Goal: Task Accomplishment & Management: Manage account settings

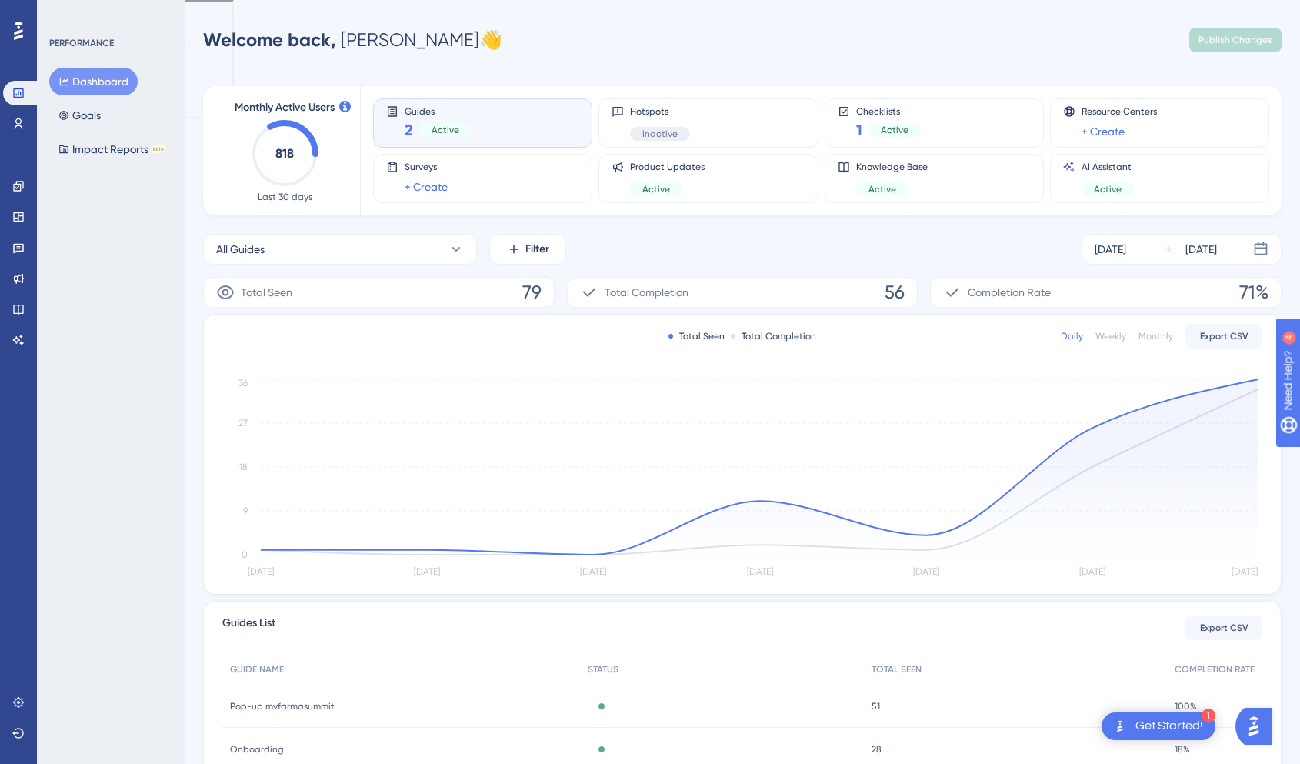
click at [1138, 733] on div "Get Started!" at bounding box center [1169, 726] width 68 height 17
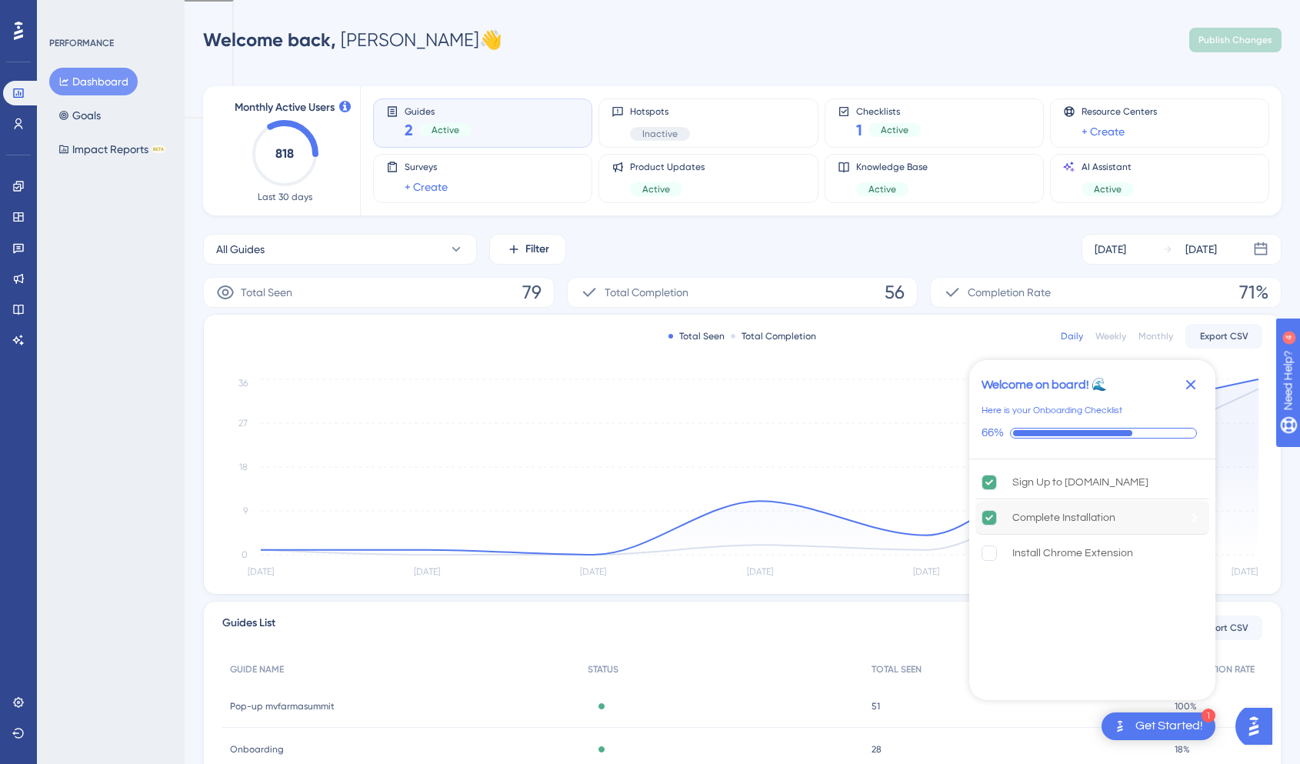
click at [1078, 514] on div "Complete Installation" at bounding box center [1063, 517] width 103 height 18
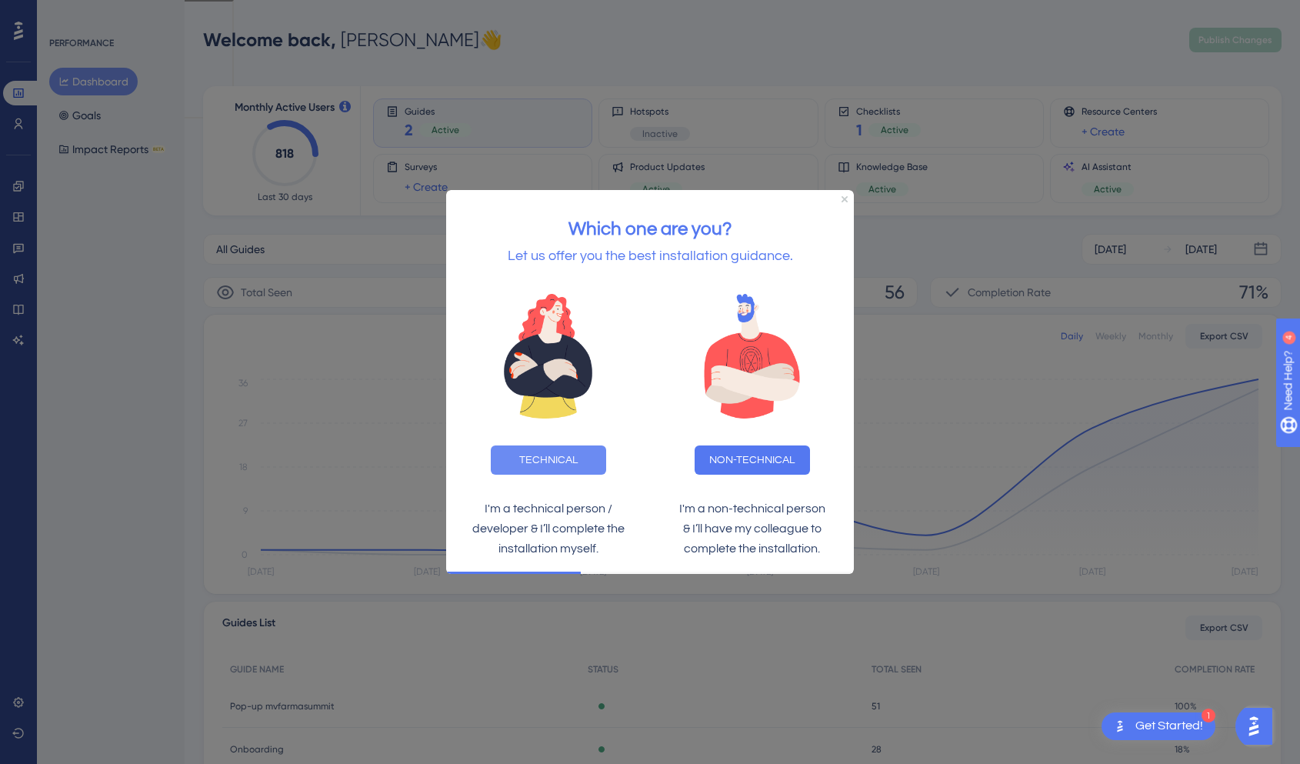
click at [560, 465] on button "TECHNICAL" at bounding box center [548, 459] width 115 height 29
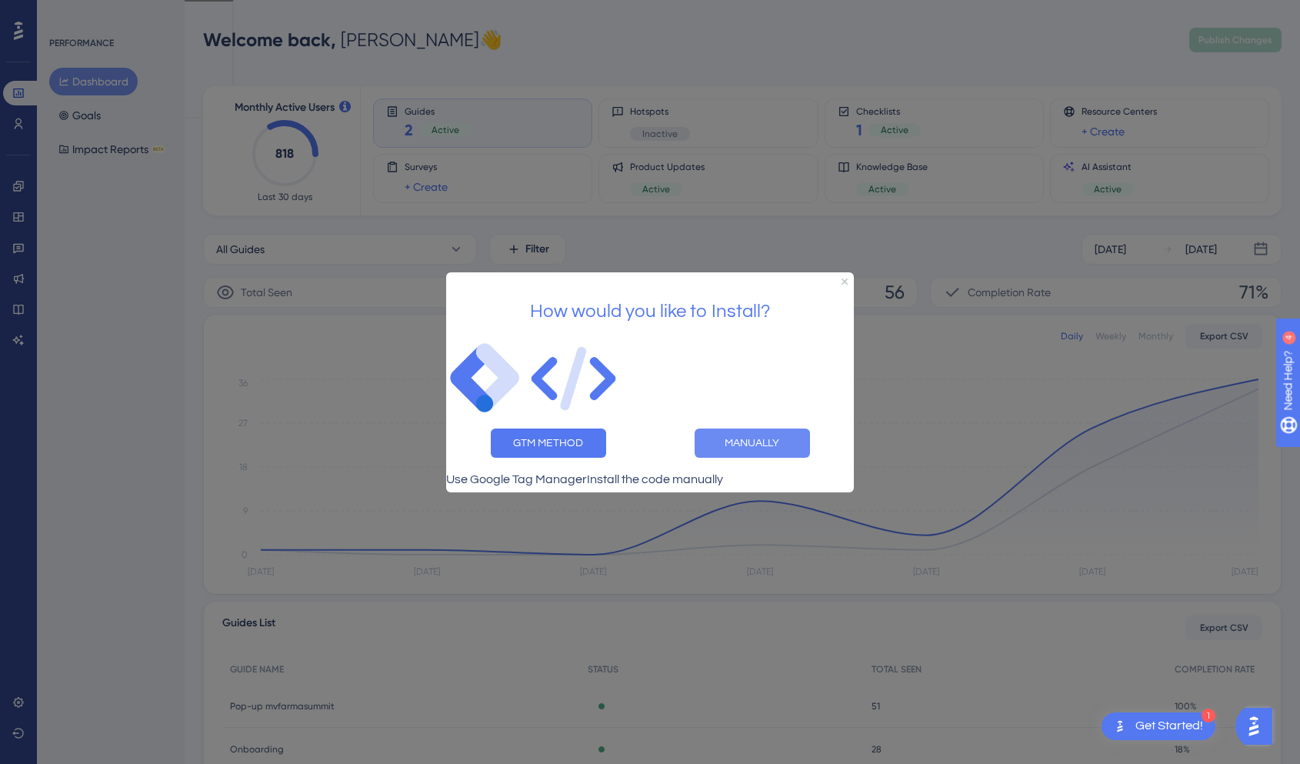
click at [750, 435] on button "MANUALLY" at bounding box center [752, 442] width 115 height 29
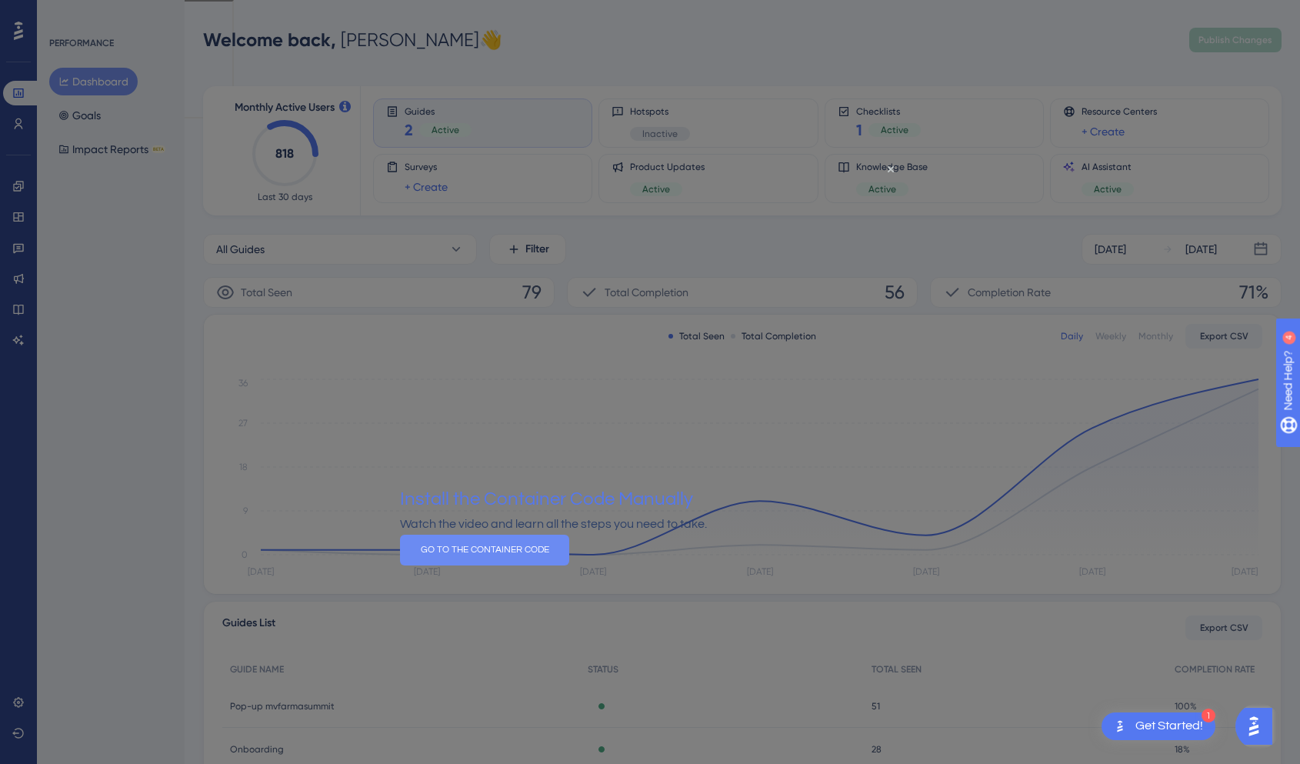
click at [569, 565] on button "GO TO THE CONTAINER CODE" at bounding box center [484, 549] width 169 height 31
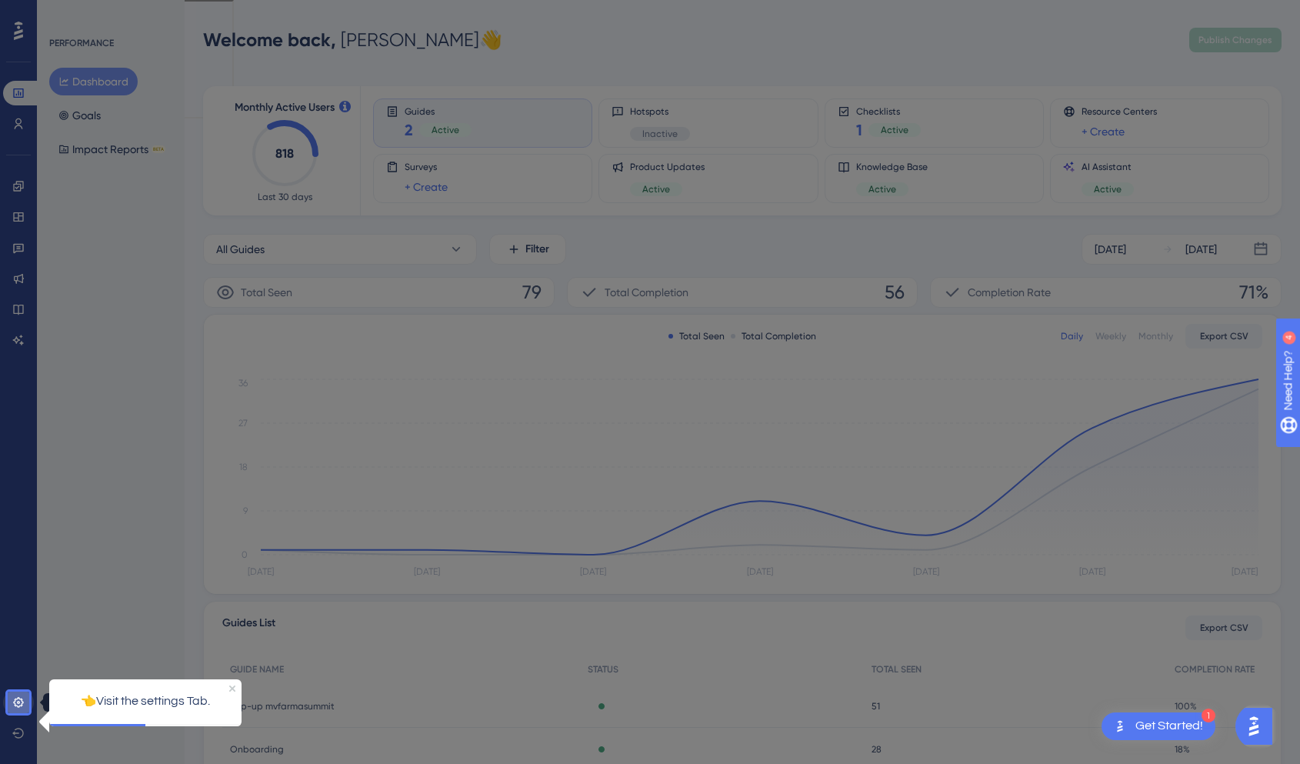
click at [15, 700] on icon at bounding box center [18, 702] width 10 height 10
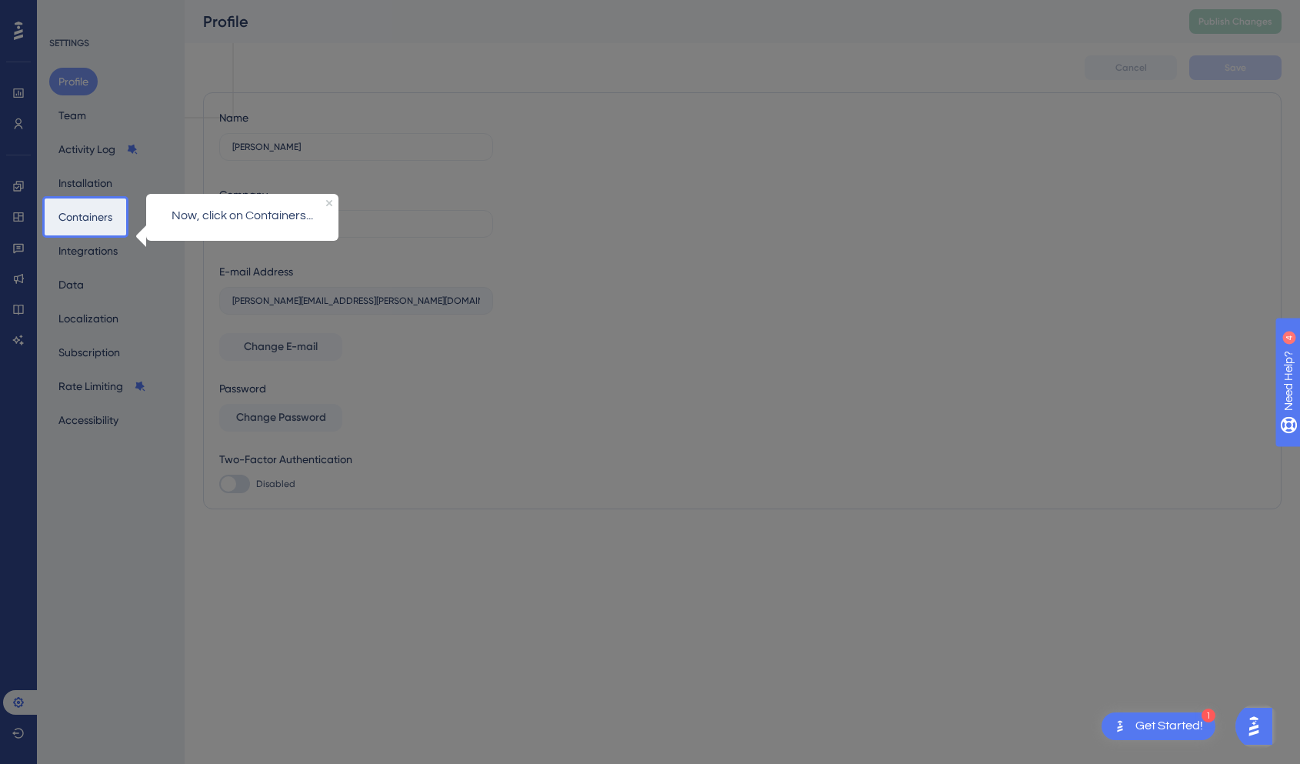
click at [85, 182] on div at bounding box center [86, 99] width 82 height 198
click at [82, 218] on button "Containers" at bounding box center [85, 217] width 72 height 28
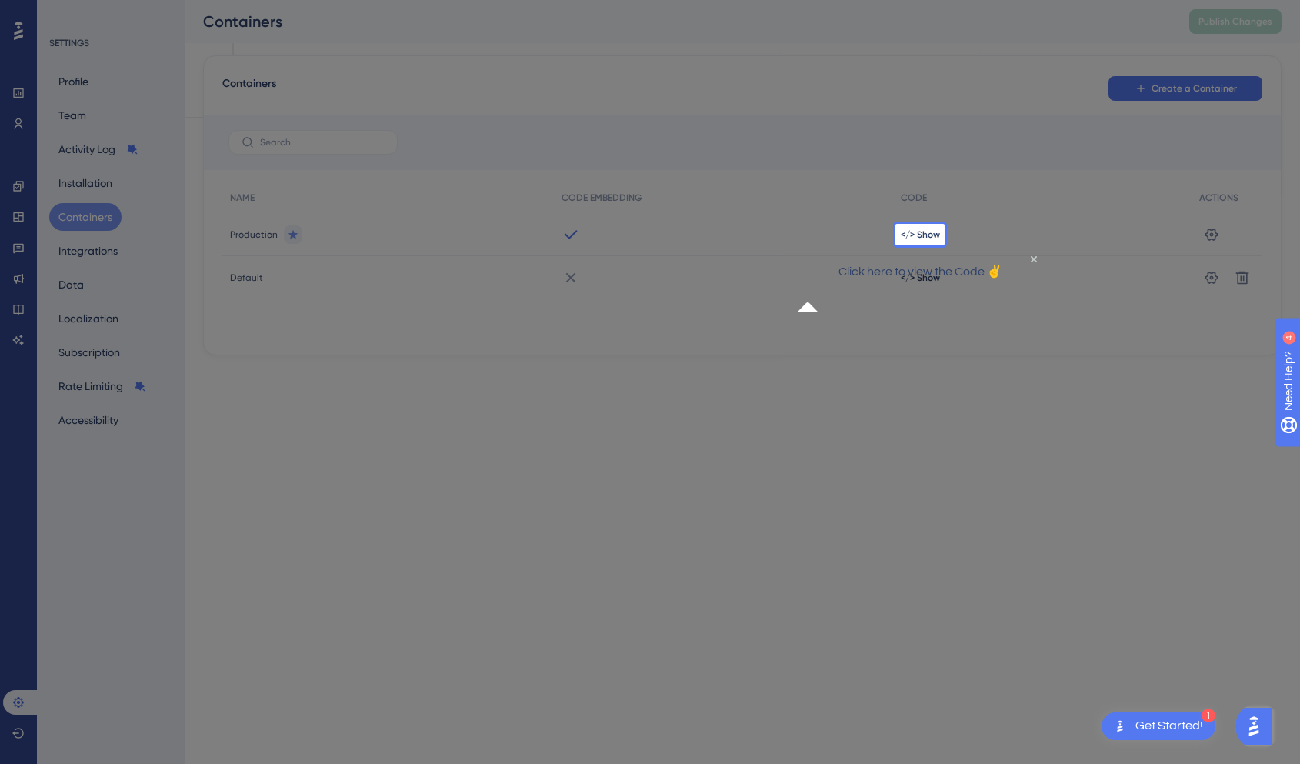
click at [921, 226] on div "</> Show" at bounding box center [1042, 234] width 298 height 43
click at [918, 226] on div "</> Show" at bounding box center [1042, 234] width 298 height 43
click at [986, 282] on p "Click here to view the Code ✌" at bounding box center [919, 272] width 222 height 20
click at [1030, 262] on icon "Close Preview" at bounding box center [1033, 258] width 6 height 6
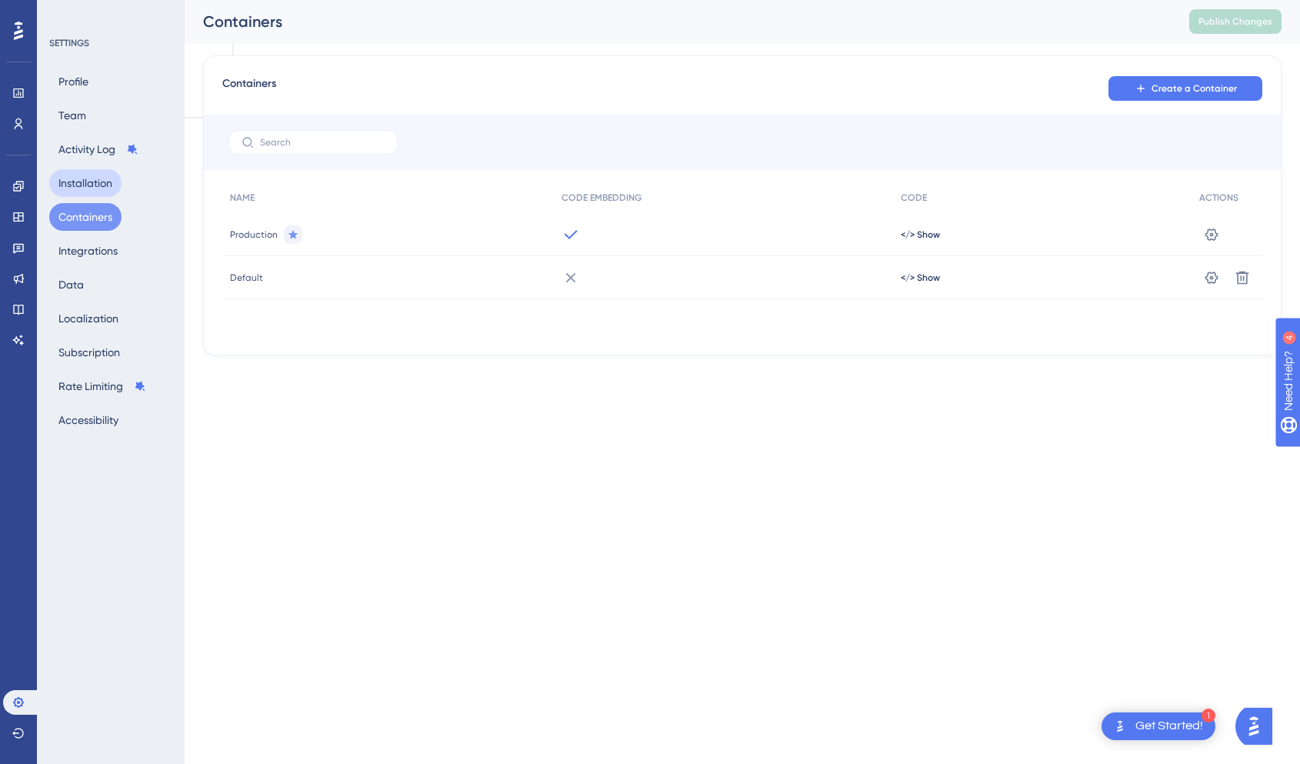
click at [96, 185] on button "Installation" at bounding box center [85, 183] width 72 height 28
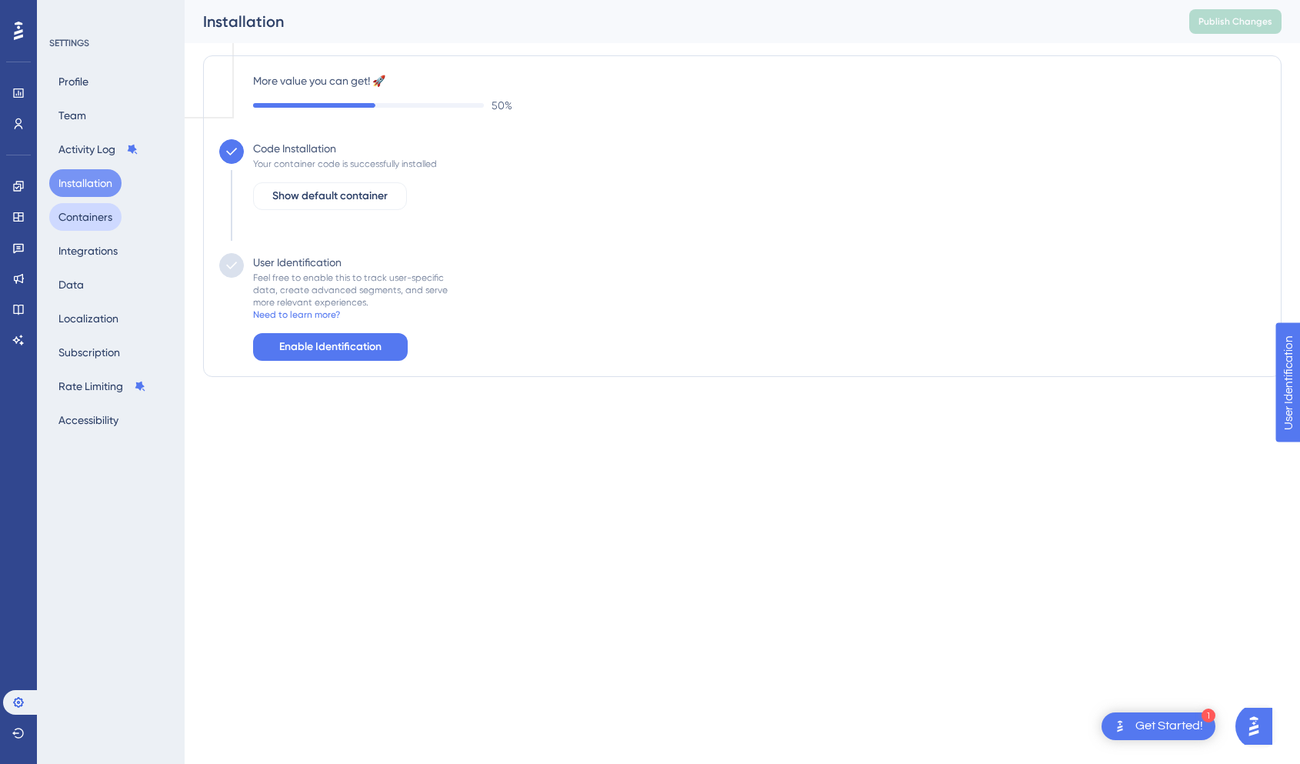
click at [92, 215] on button "Containers" at bounding box center [85, 217] width 72 height 28
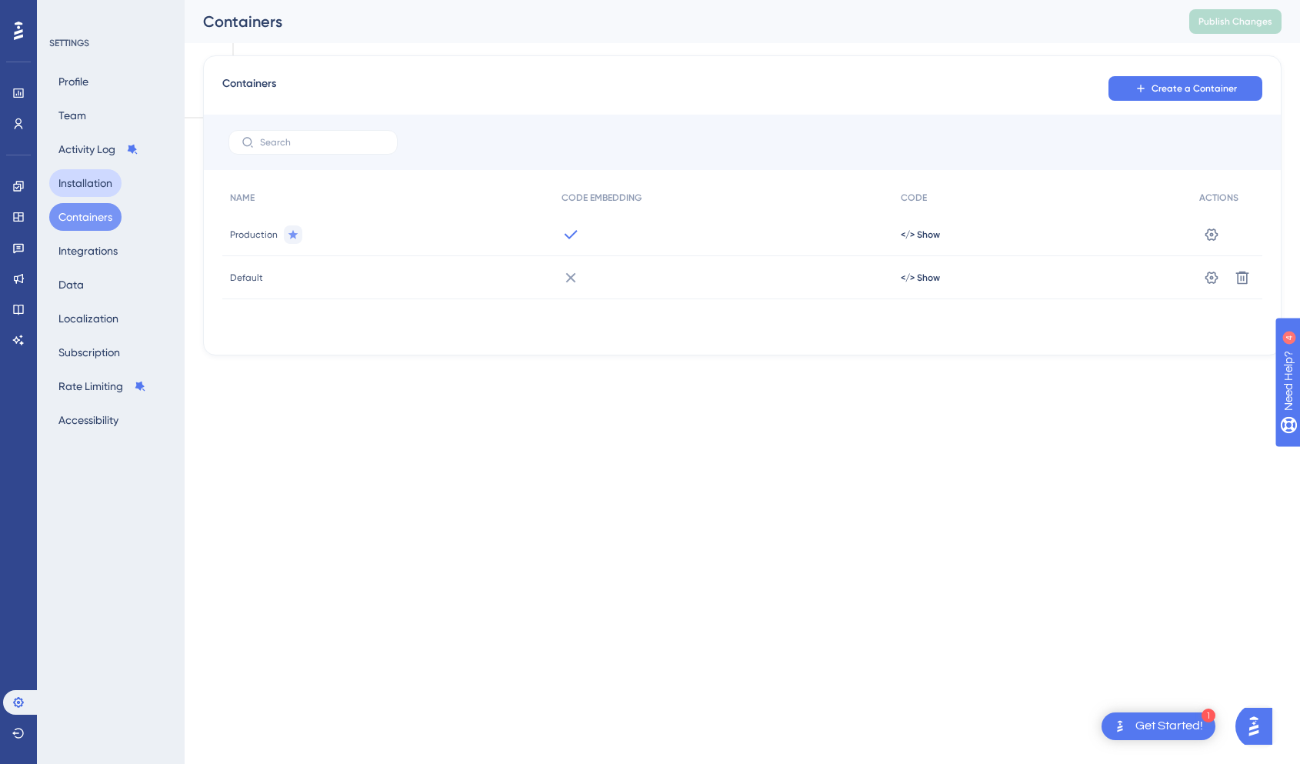
click at [95, 185] on button "Installation" at bounding box center [85, 183] width 72 height 28
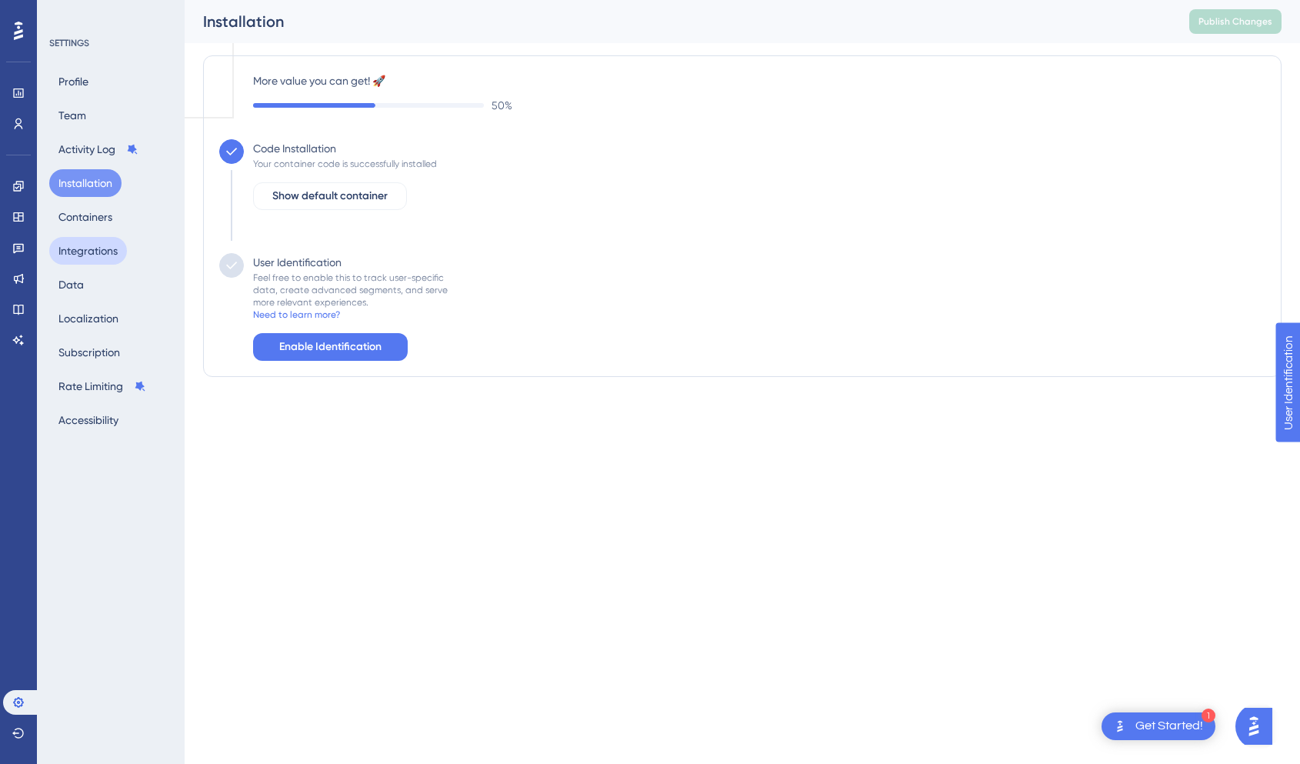
click at [106, 247] on button "Integrations" at bounding box center [88, 251] width 78 height 28
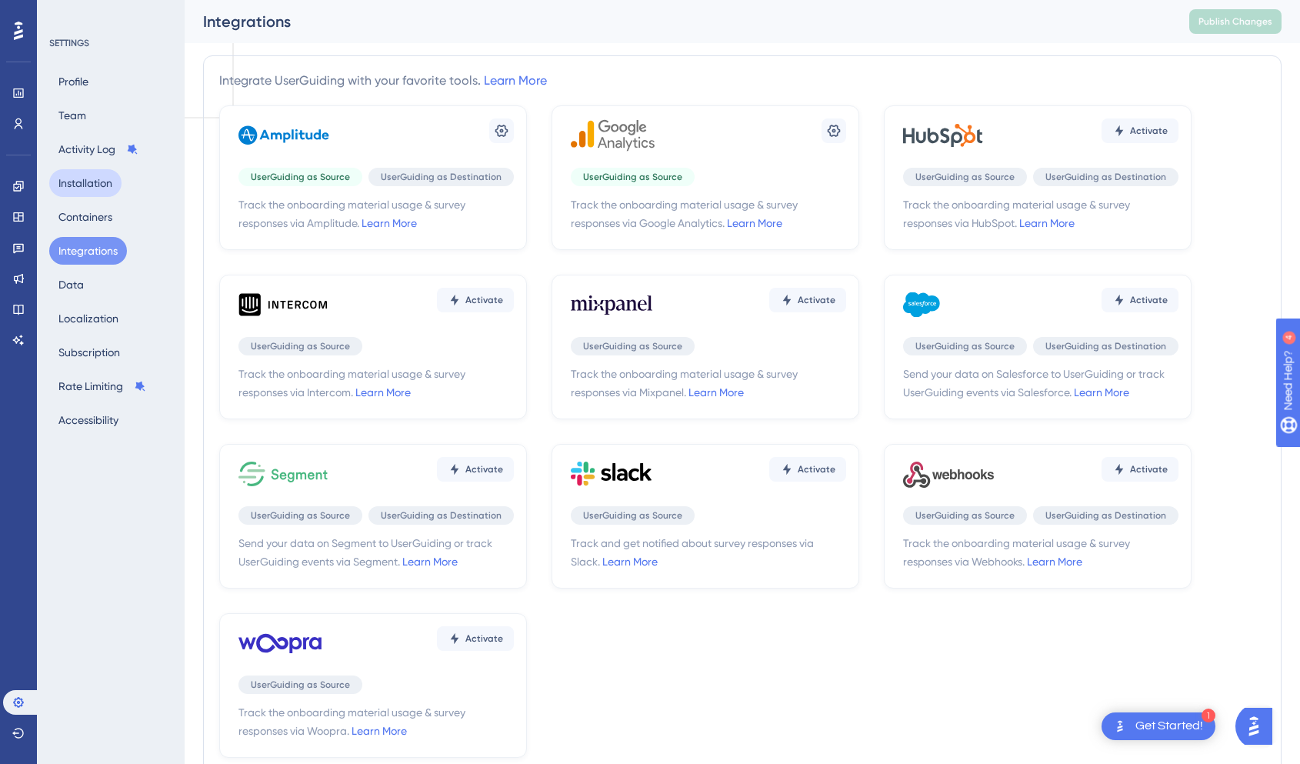
click at [81, 192] on button "Installation" at bounding box center [85, 183] width 72 height 28
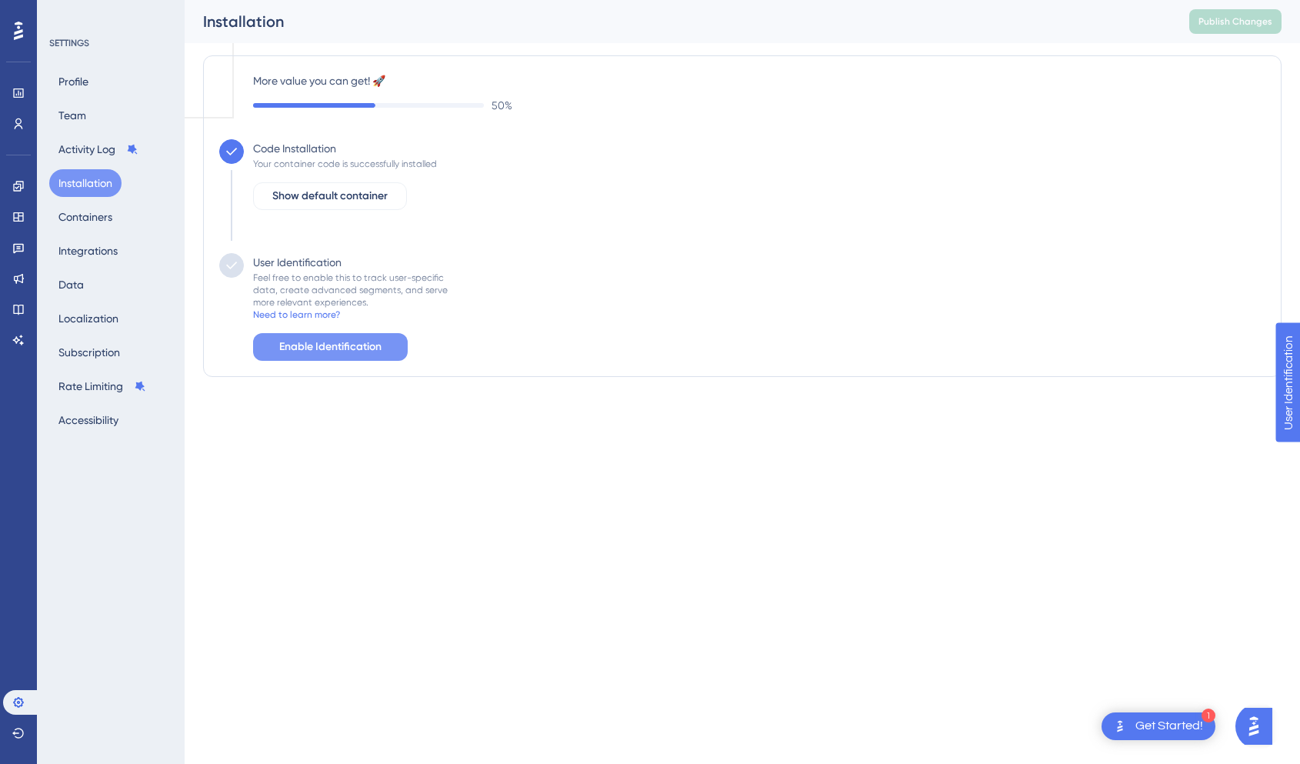
click at [290, 342] on span "Enable Identification" at bounding box center [330, 347] width 102 height 18
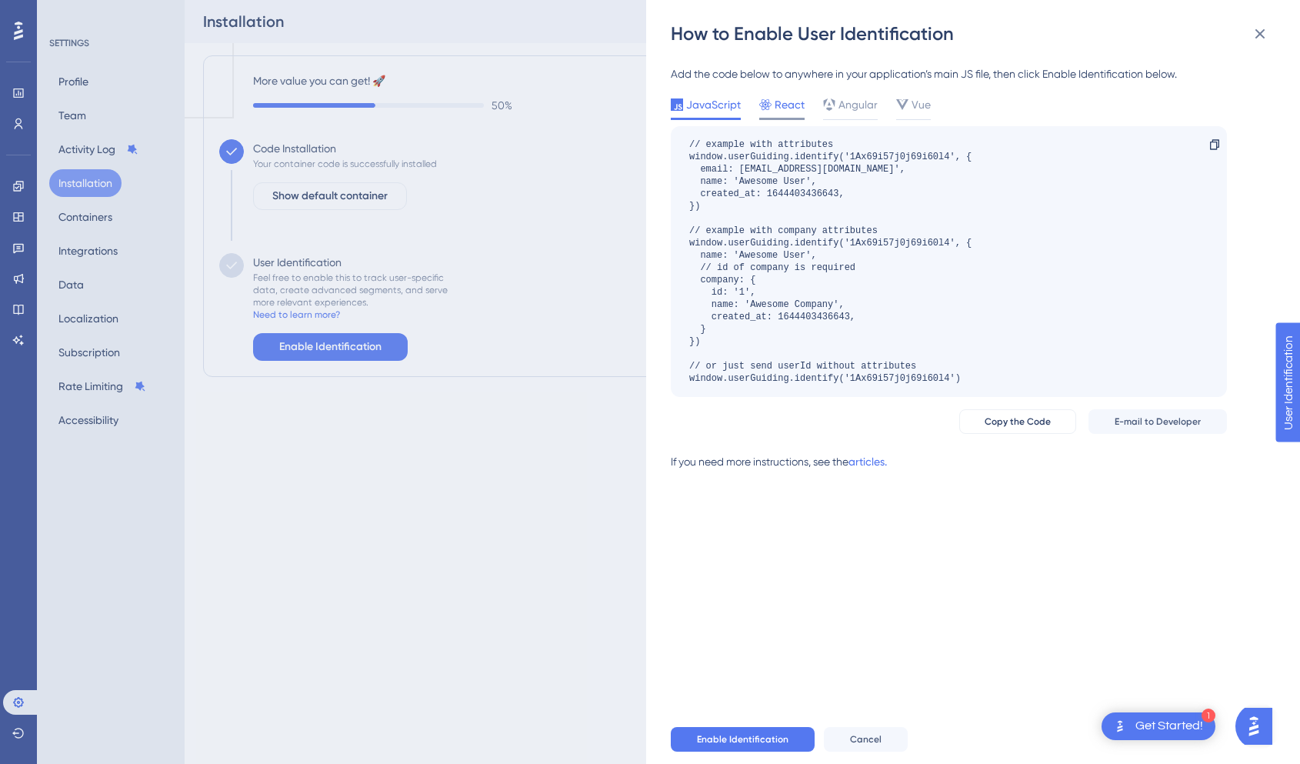
click at [780, 112] on span "React" at bounding box center [790, 104] width 30 height 18
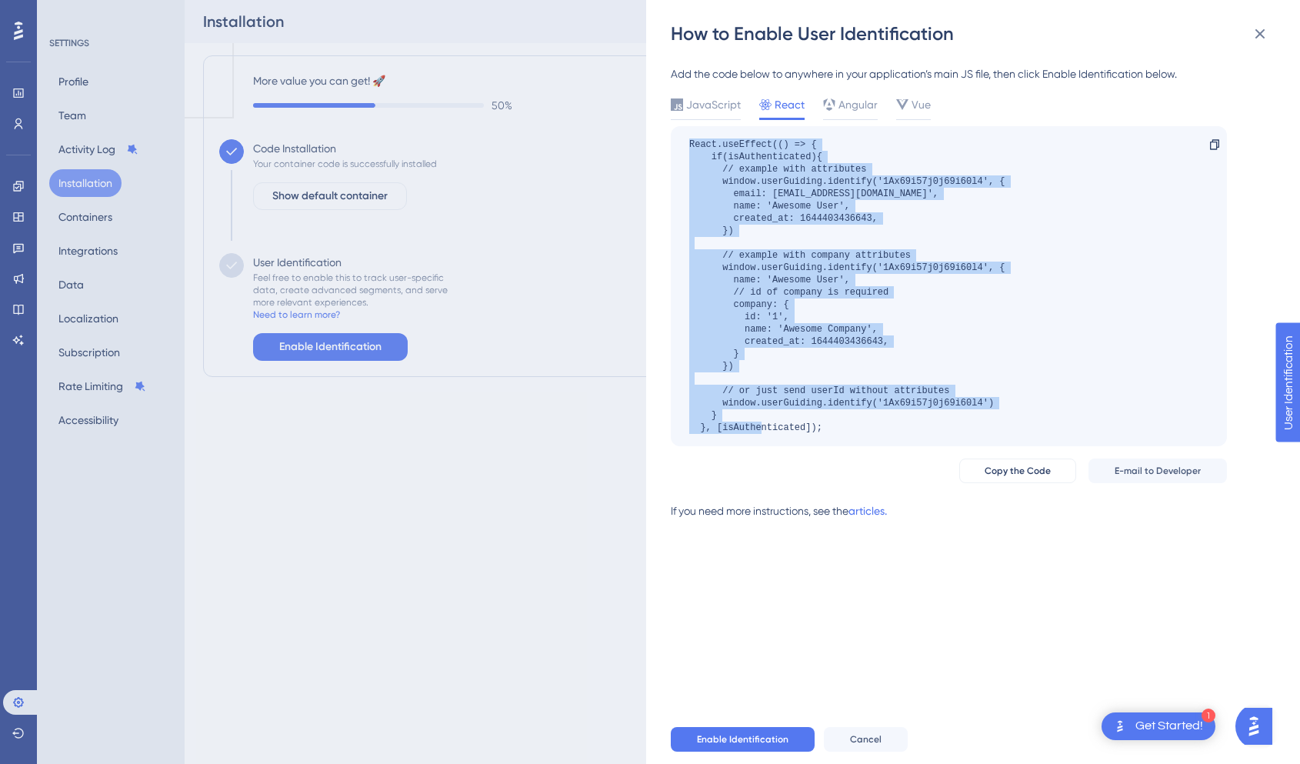
drag, startPoint x: 828, startPoint y: 425, endPoint x: 683, endPoint y: 147, distance: 314.1
click at [683, 147] on div "React.useEffect(() => { if(isAuthenticated){ // example with attributes window.…" at bounding box center [949, 286] width 556 height 320
copy div "React.useEffect(() => { if(isAuthenticated){ // example with attributes window.…"
click at [980, 325] on div "React.useEffect(() => { if(isAuthenticated){ // example with attributes window.…" at bounding box center [846, 285] width 315 height 295
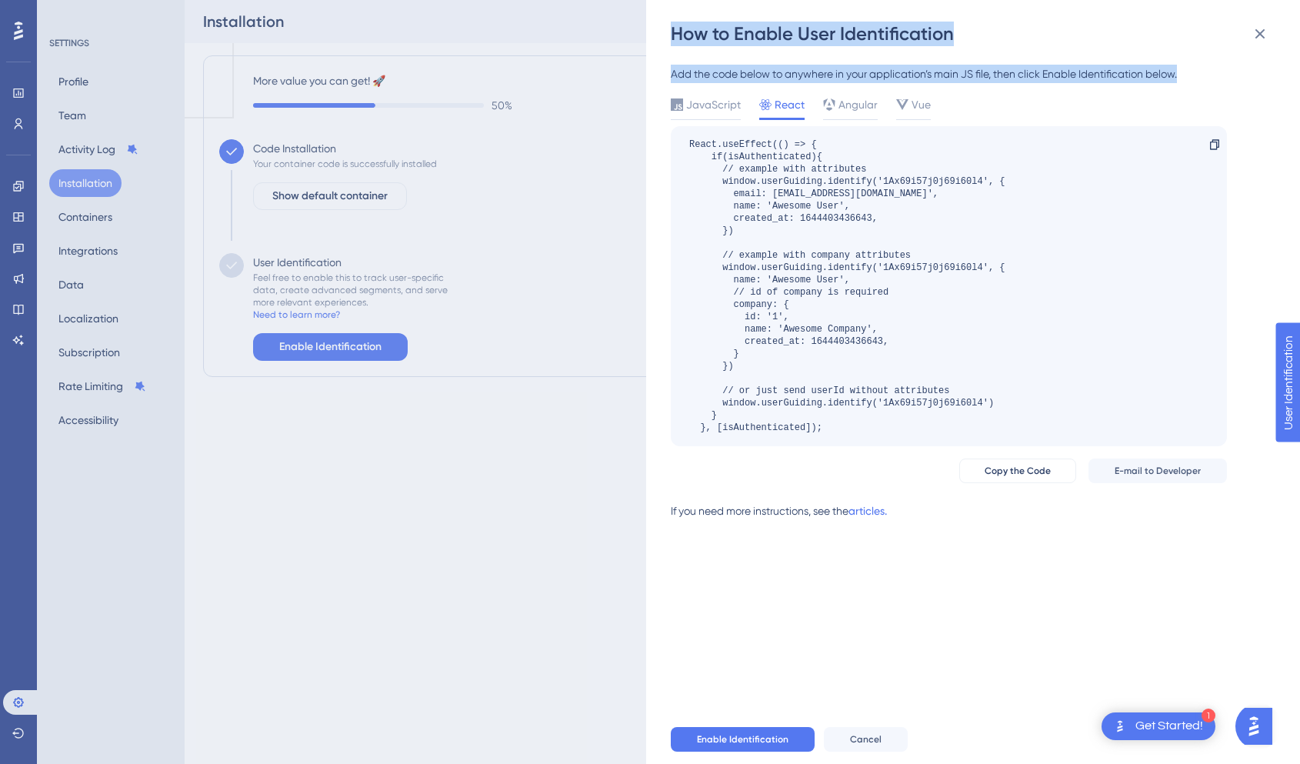
drag, startPoint x: 1197, startPoint y: 76, endPoint x: 668, endPoint y: 35, distance: 530.0
click at [668, 35] on div "How to Enable User Identification Add the code below to anywhere in your applic…" at bounding box center [973, 382] width 654 height 764
copy div "How to Enable User Identification Add the code below to anywhere in your applic…"
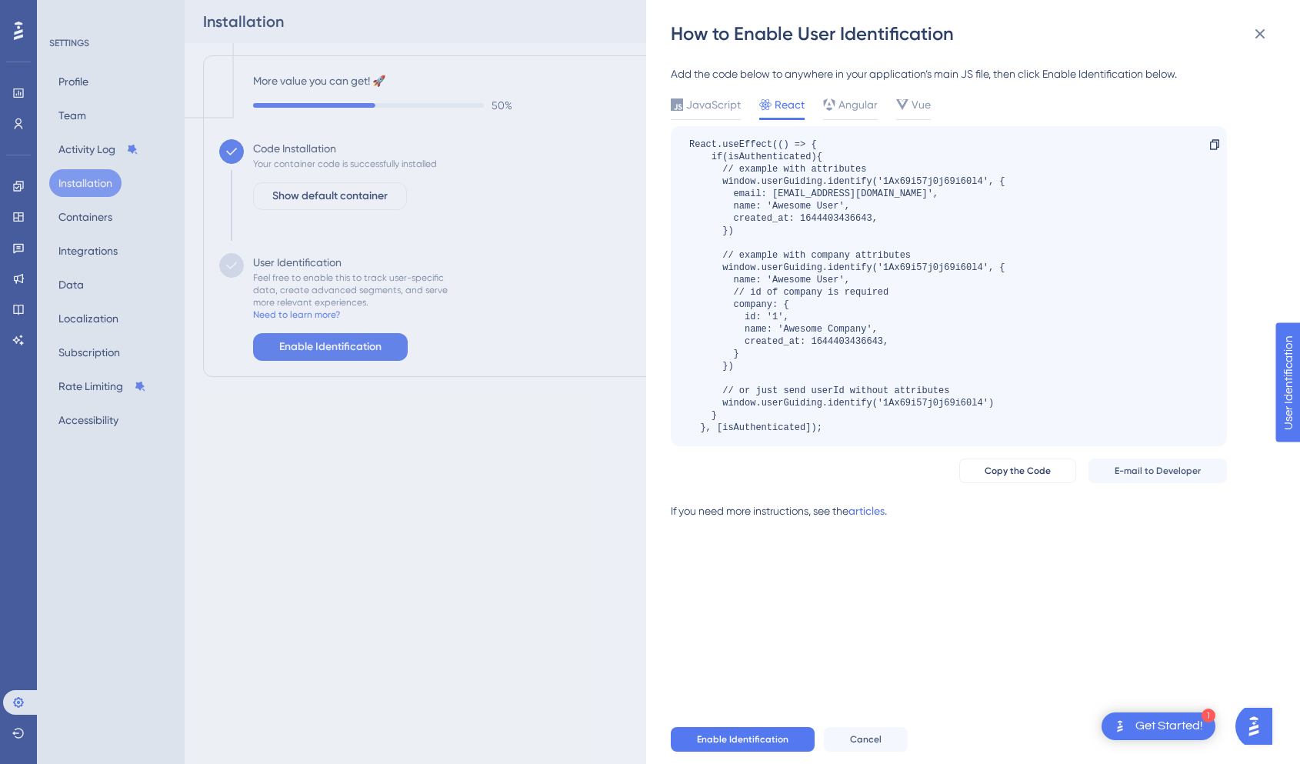
click at [918, 406] on div "React.useEffect(() => { if(isAuthenticated){ // example with attributes window.…" at bounding box center [846, 285] width 315 height 295
click at [717, 105] on span "JavaScript" at bounding box center [713, 104] width 55 height 18
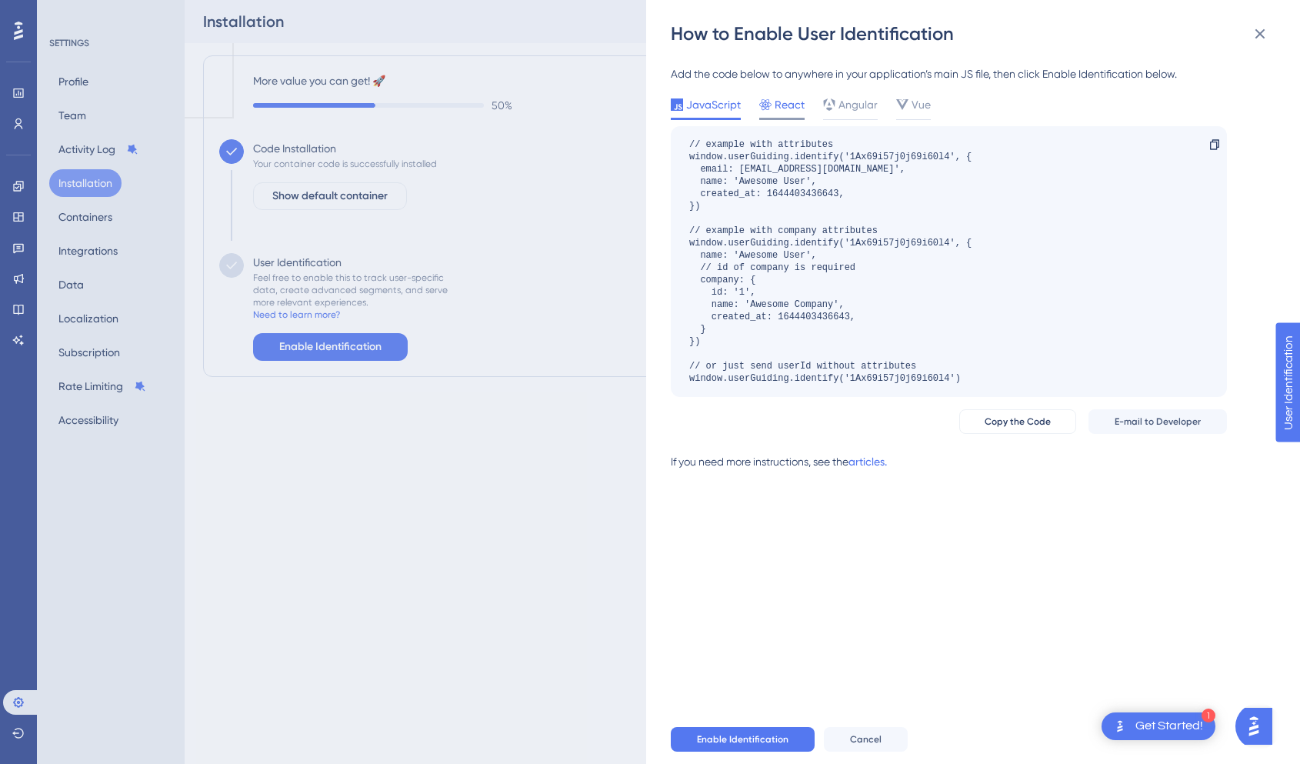
click at [771, 109] on div "React" at bounding box center [781, 104] width 45 height 18
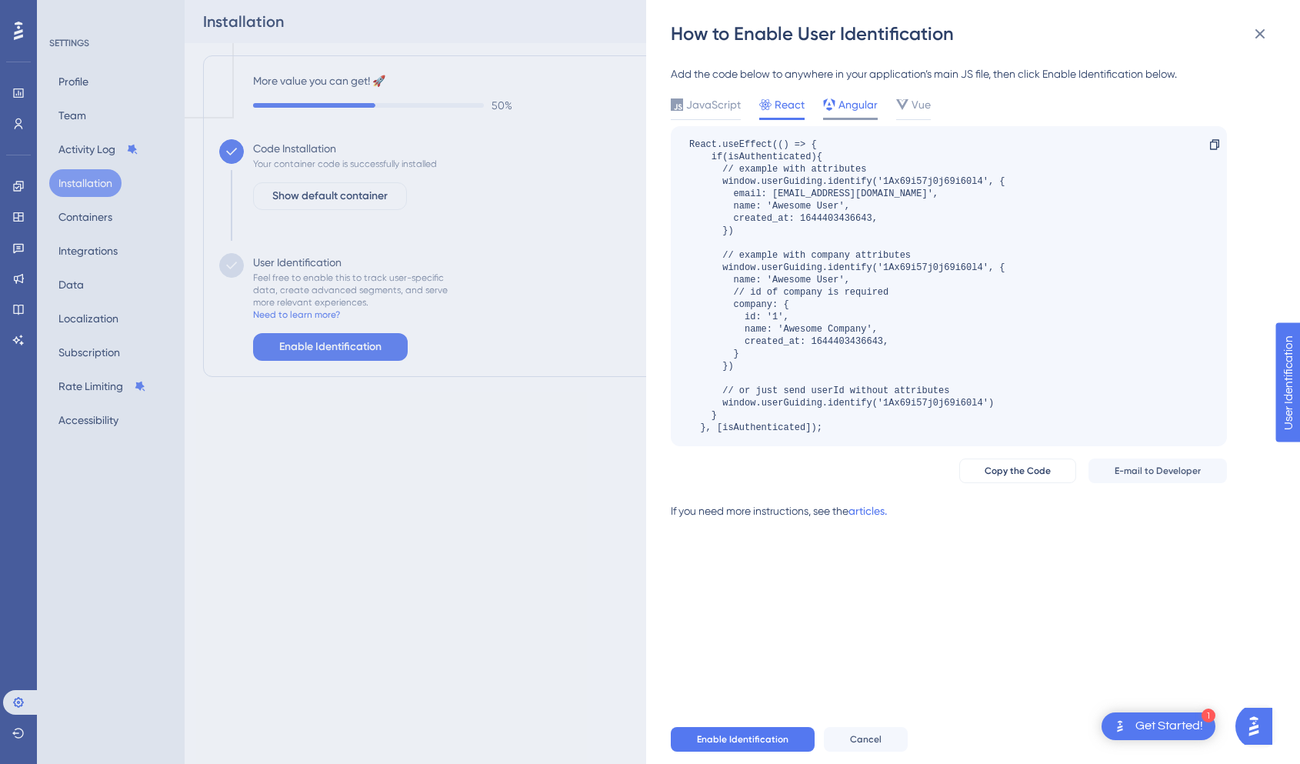
click at [843, 108] on span "Angular" at bounding box center [857, 104] width 39 height 18
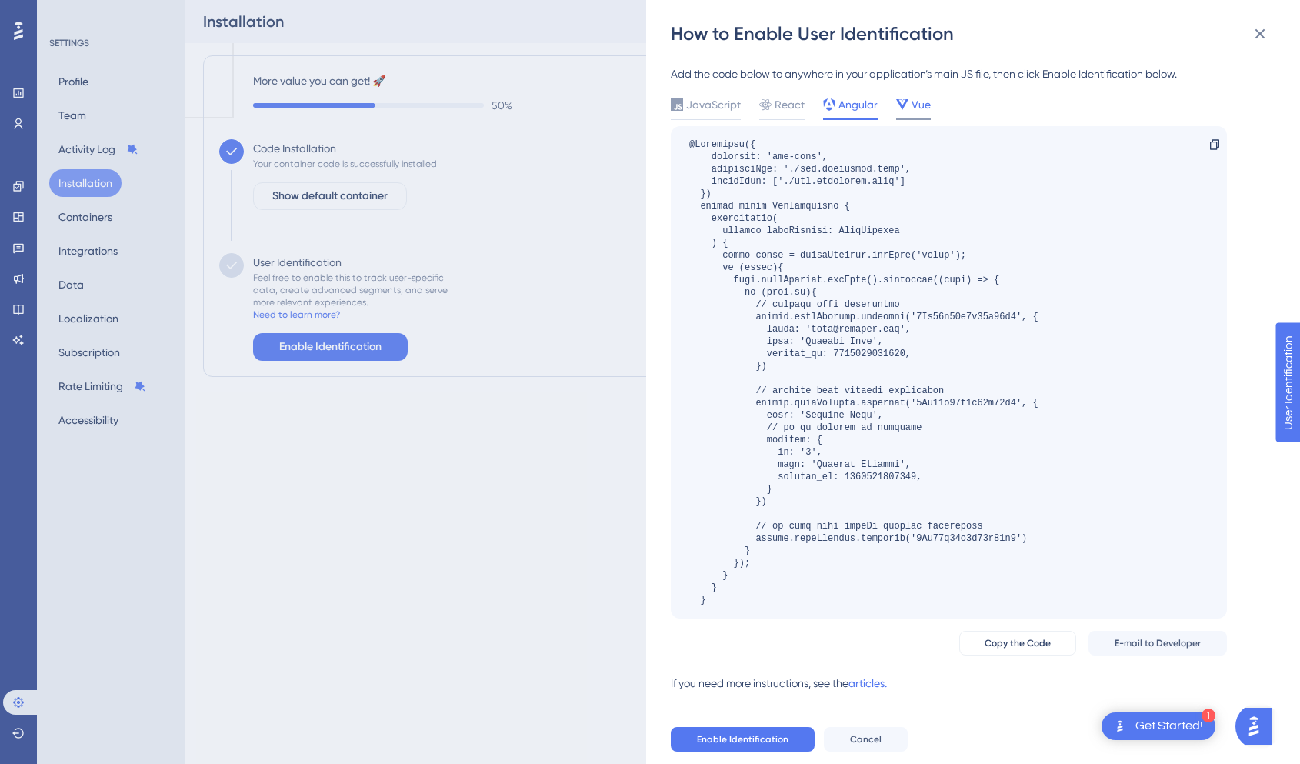
click at [905, 108] on icon at bounding box center [902, 104] width 12 height 12
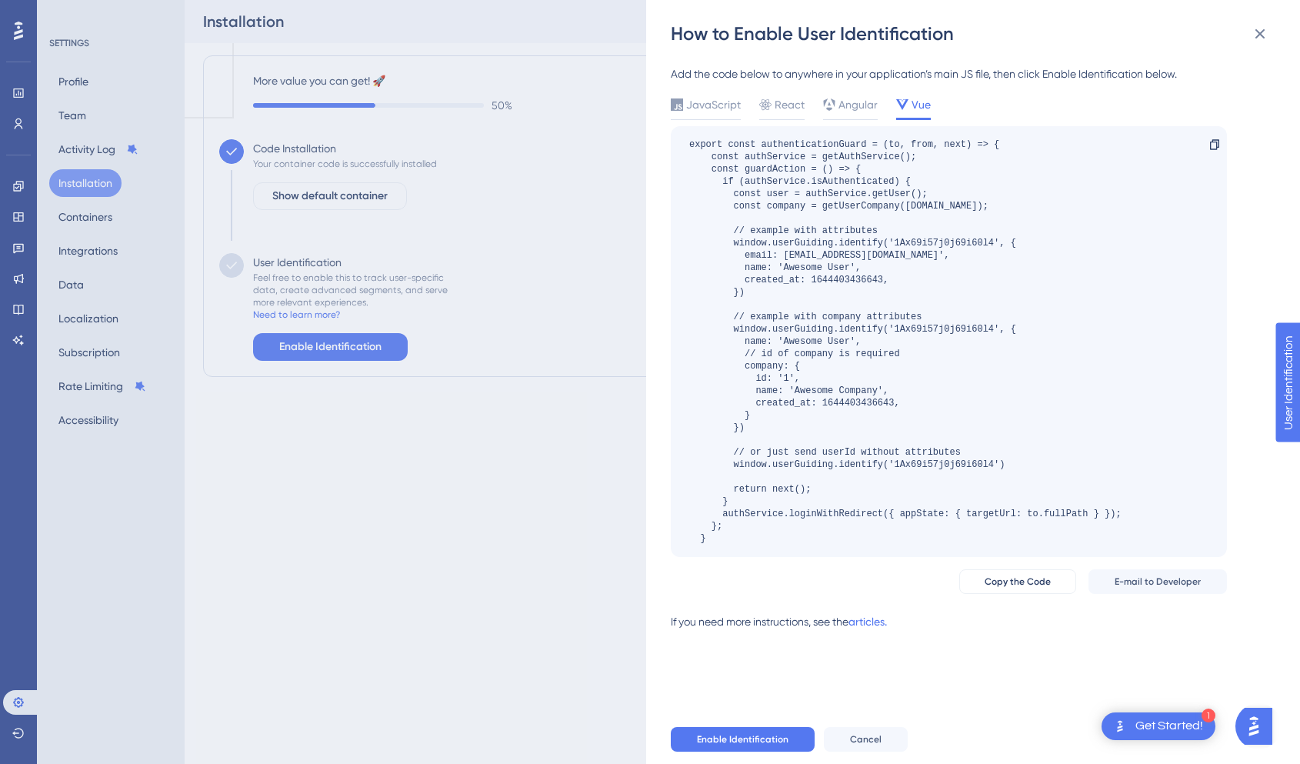
click at [755, 111] on div "JavaScript React Angular Vue" at bounding box center [949, 107] width 556 height 25
click at [775, 105] on span "React" at bounding box center [790, 104] width 30 height 18
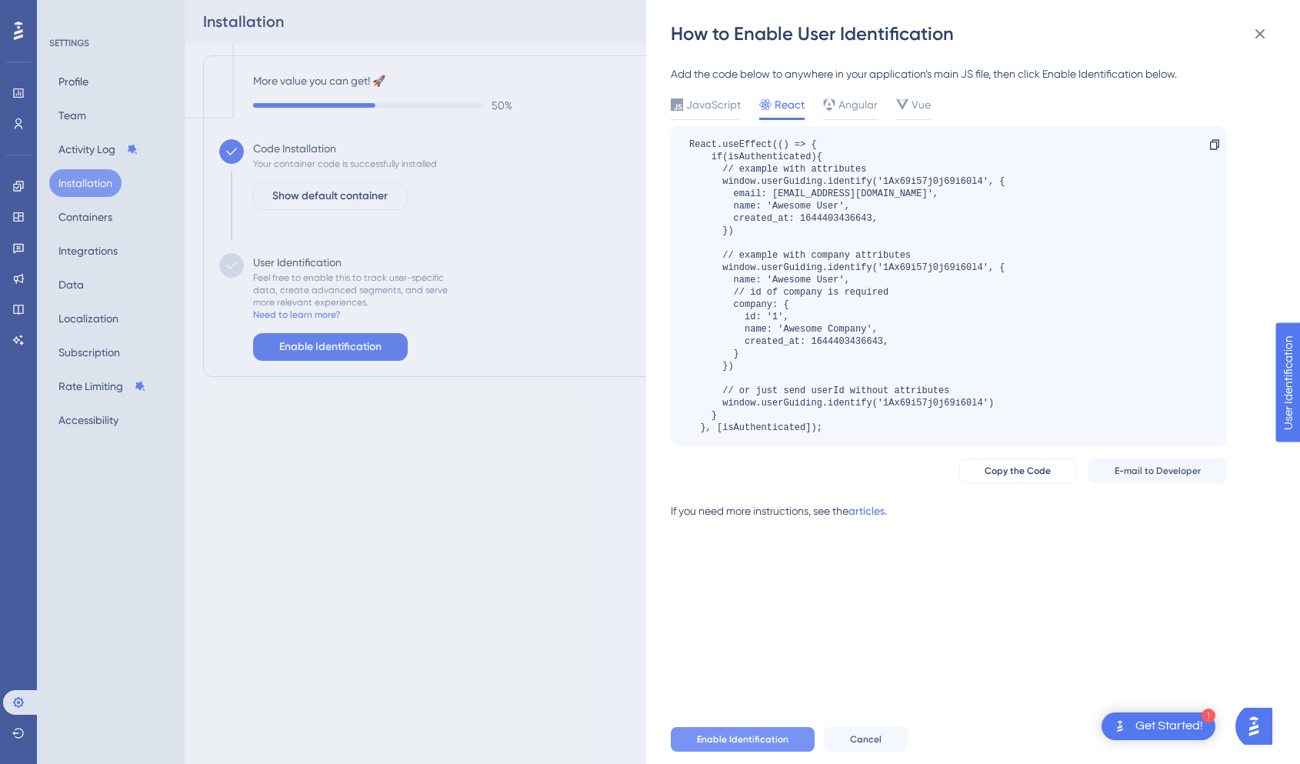
click at [761, 734] on span "Enable Identification" at bounding box center [743, 739] width 92 height 12
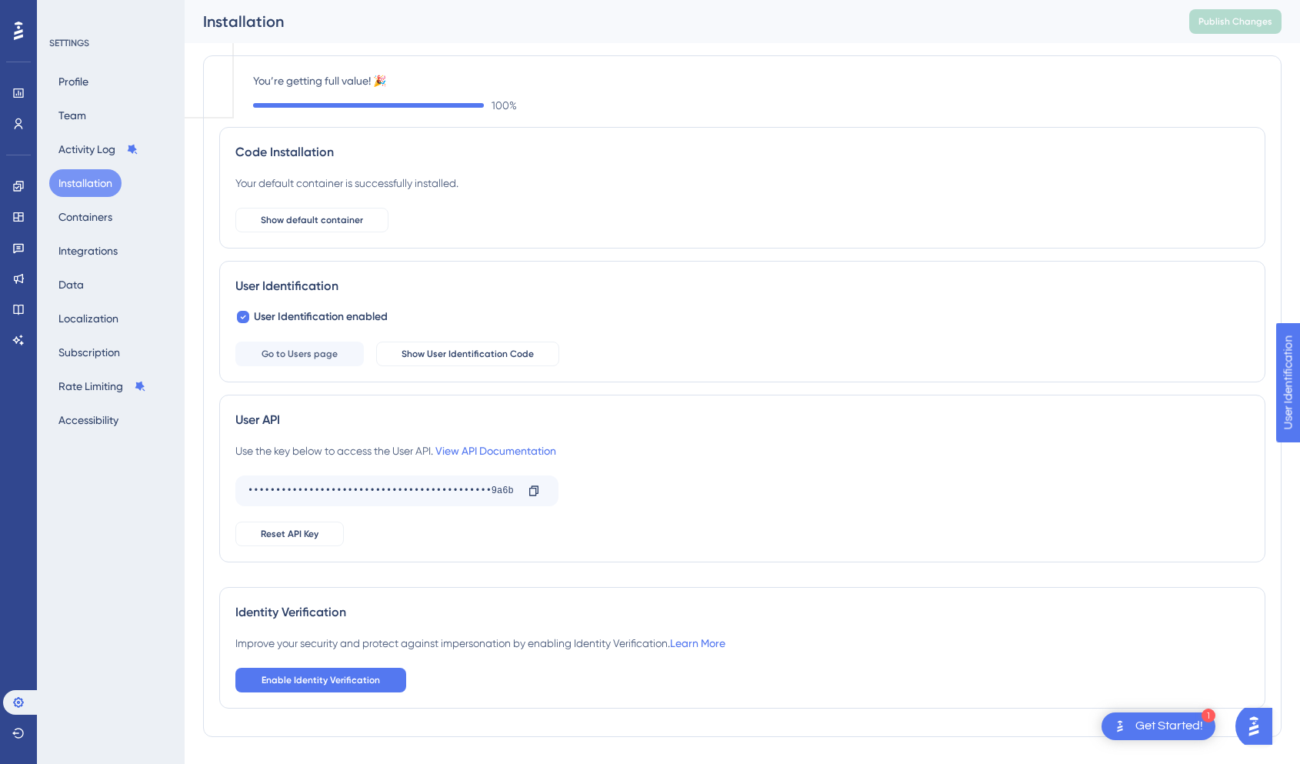
click at [91, 180] on button "Installation" at bounding box center [85, 183] width 72 height 28
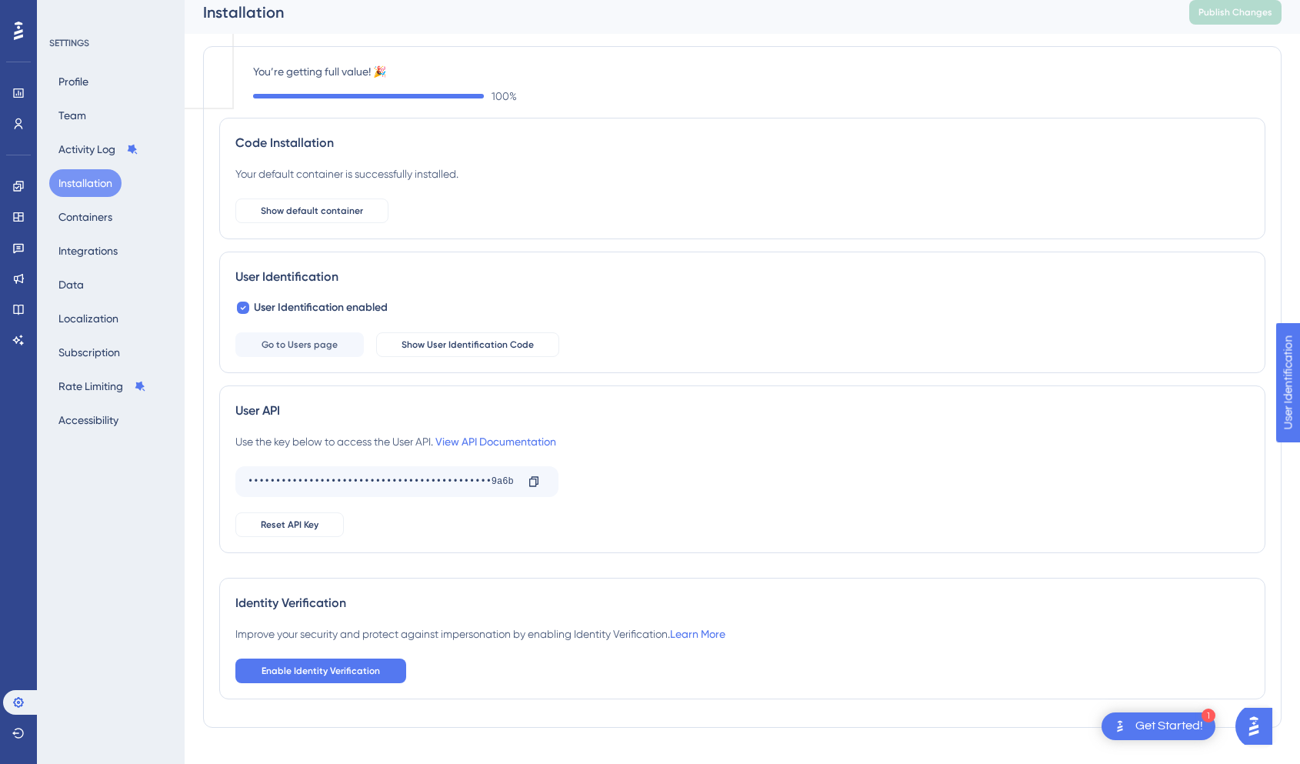
scroll to position [11, 0]
click at [1169, 724] on div "Get Started!" at bounding box center [1169, 726] width 68 height 17
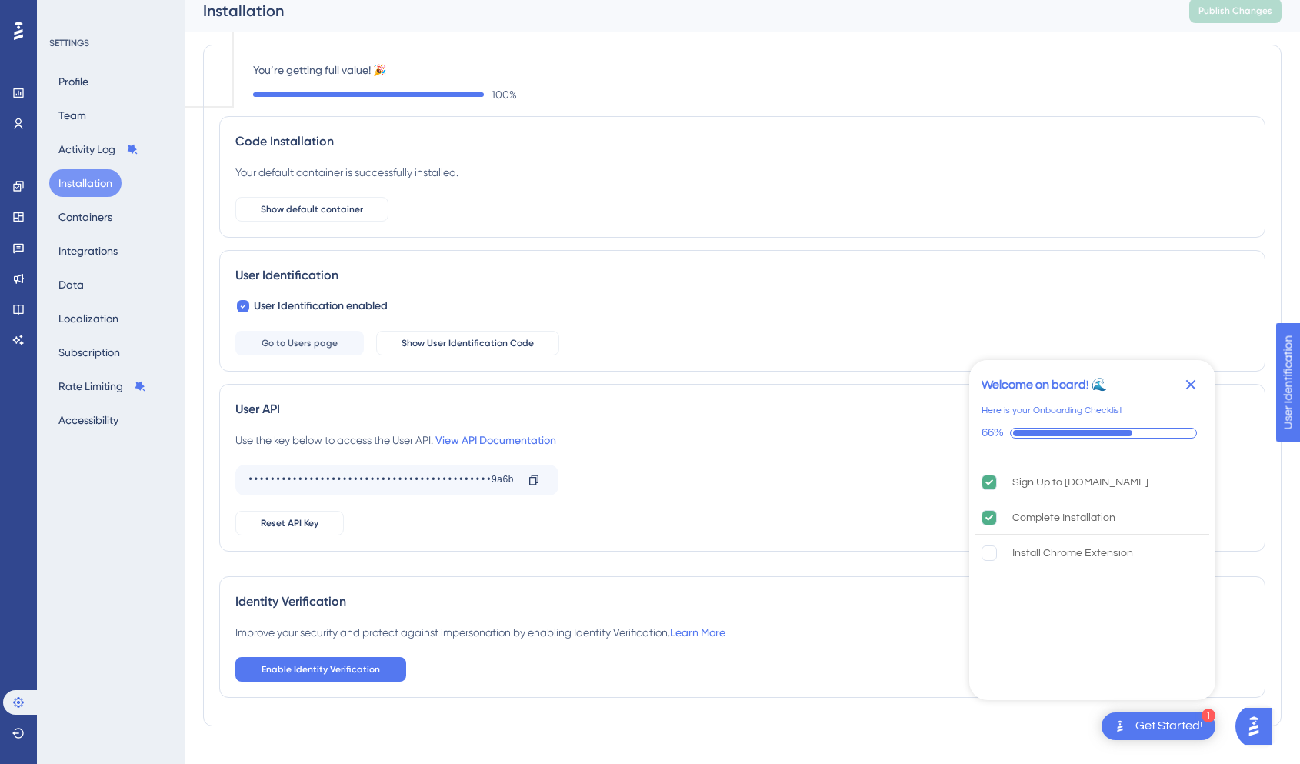
click at [180, 542] on div "SETTINGS Profile Team Activity Log Installation Containers Integrations Data Lo…" at bounding box center [111, 382] width 148 height 764
click at [441, 346] on span "Show User Identification Code" at bounding box center [468, 343] width 132 height 12
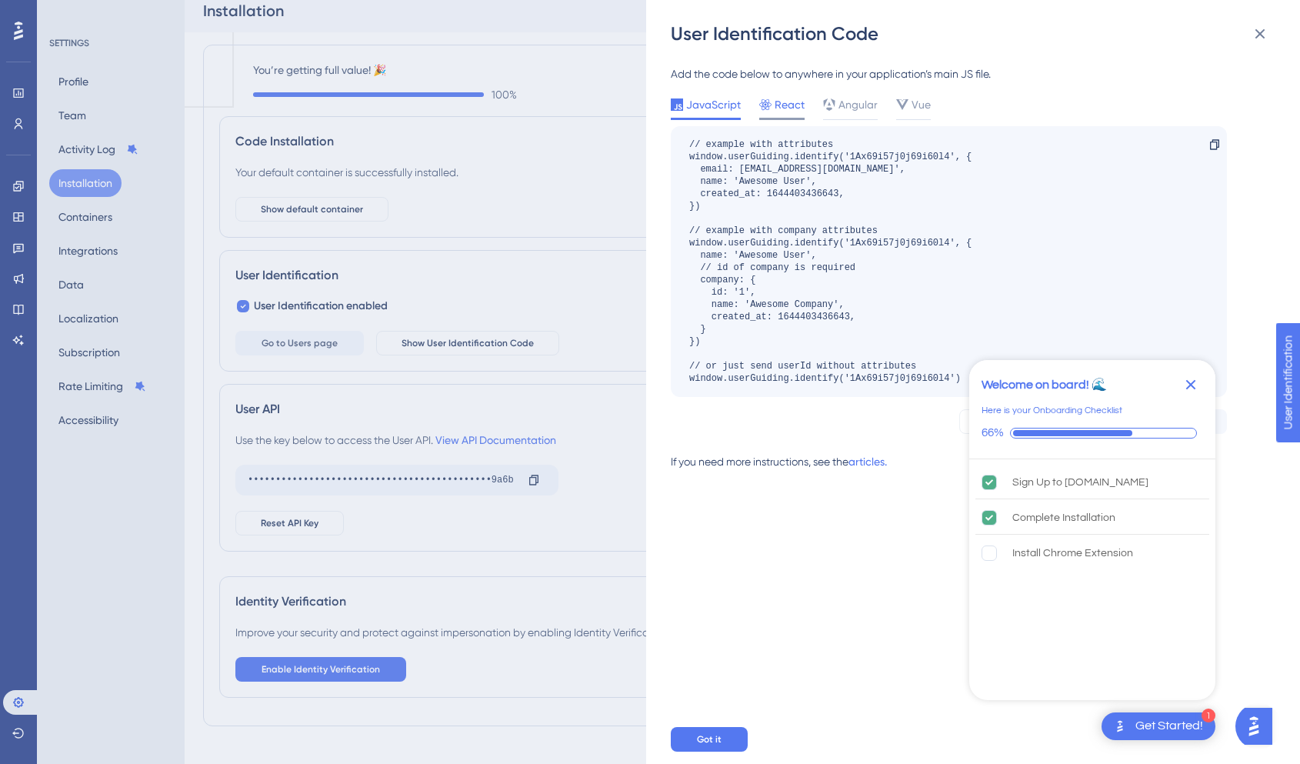
click at [778, 109] on span "React" at bounding box center [790, 104] width 30 height 18
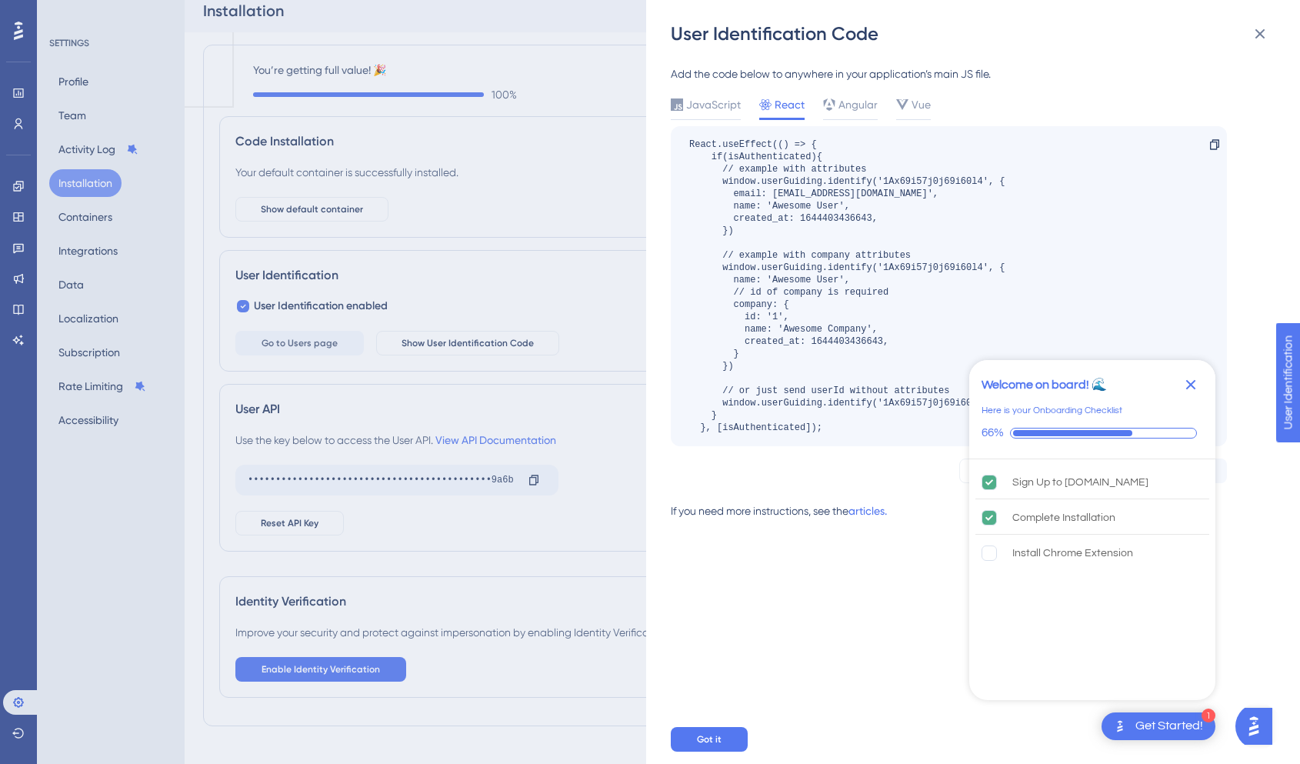
click at [1194, 382] on icon "Close Checklist" at bounding box center [1191, 385] width 10 height 10
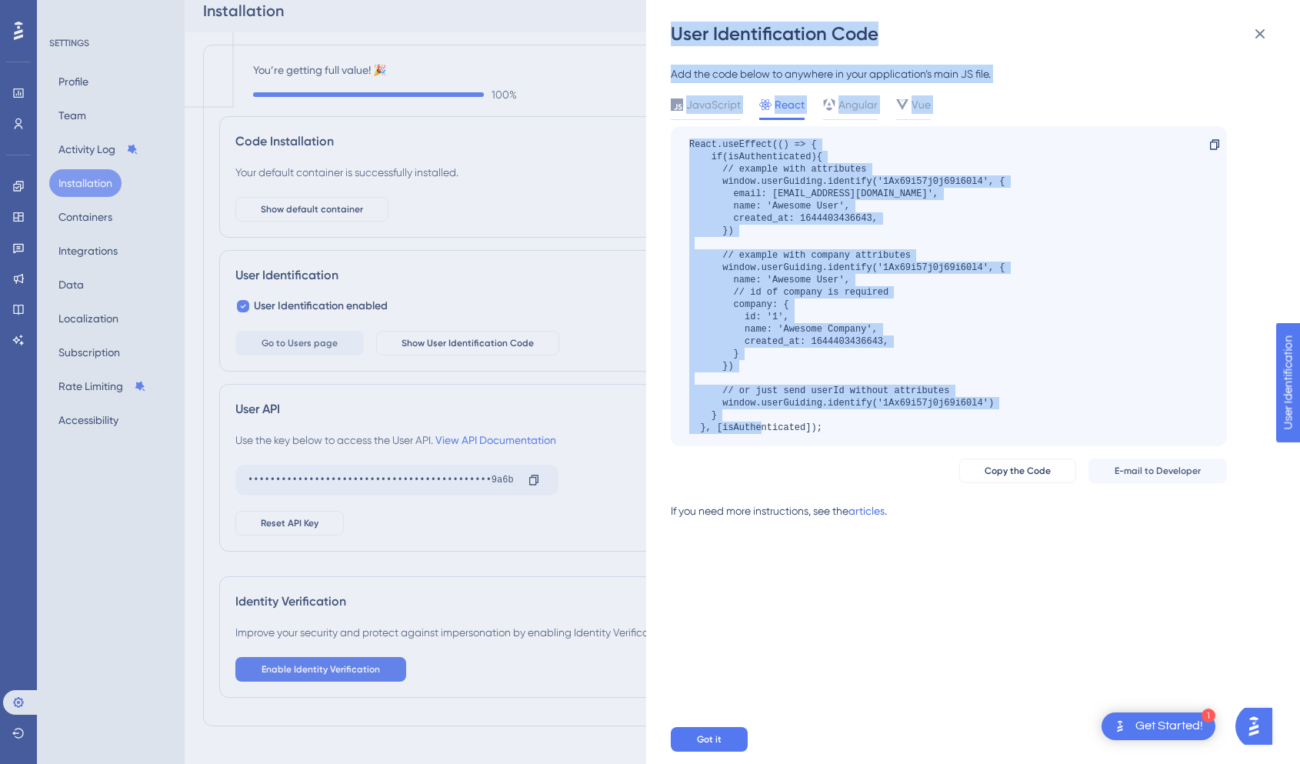
drag, startPoint x: 833, startPoint y: 422, endPoint x: 669, endPoint y: 34, distance: 420.9
click at [669, 34] on div "User Identification Code Add the code below to anywhere in your application’s m…" at bounding box center [973, 382] width 654 height 764
copy div "User Identification Code Add the code below to anywhere in your application’s m…"
click at [720, 733] on span "Got it" at bounding box center [709, 739] width 25 height 12
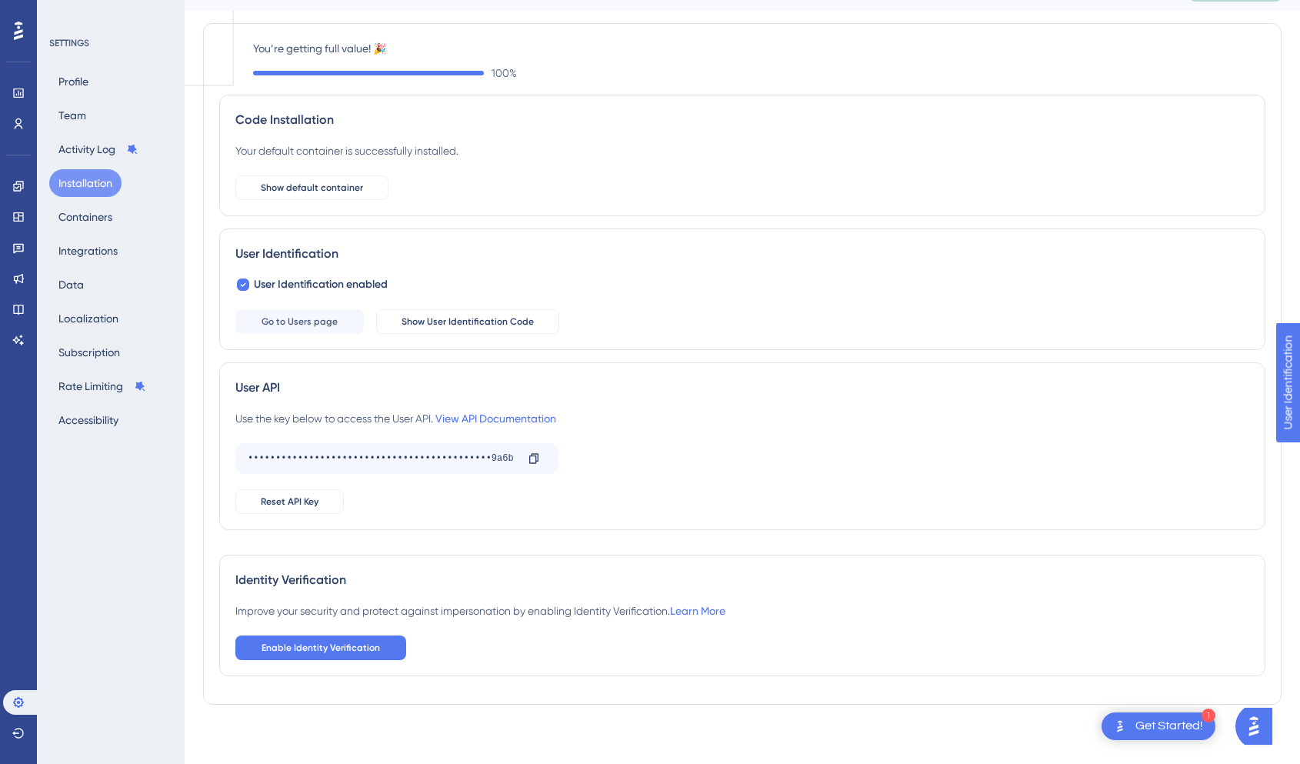
scroll to position [35, 0]
click at [351, 179] on span "Show default container" at bounding box center [312, 185] width 102 height 12
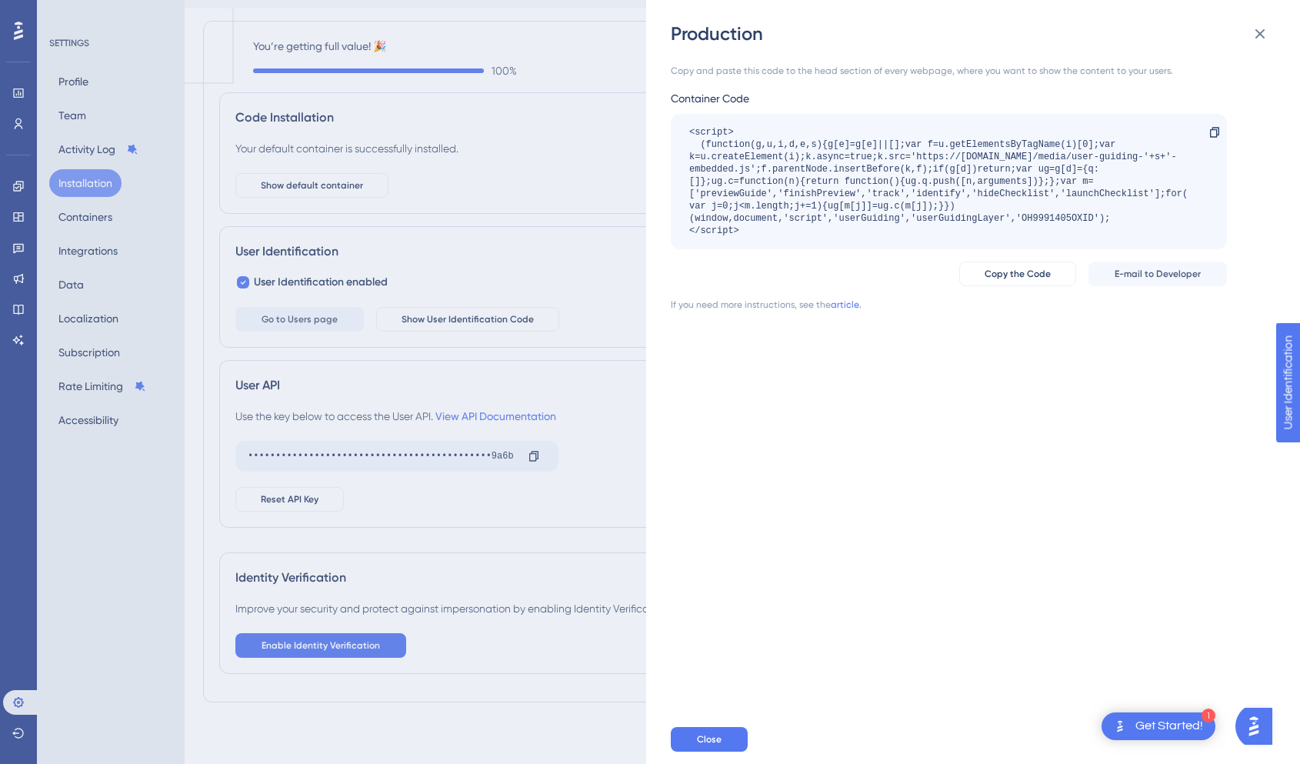
drag, startPoint x: 768, startPoint y: 238, endPoint x: 690, endPoint y: 136, distance: 127.8
click at [690, 136] on div "<script> (function(g,u,i,d,e,s){g[e]=g[e]||[];var f=u.getElementsByTagName(i)[0…" at bounding box center [949, 181] width 556 height 135
copy div "<script> (function(g,u,i,d,e,s){g[e]=g[e]||[];var f=u.getElementsByTagName(i)[0…"
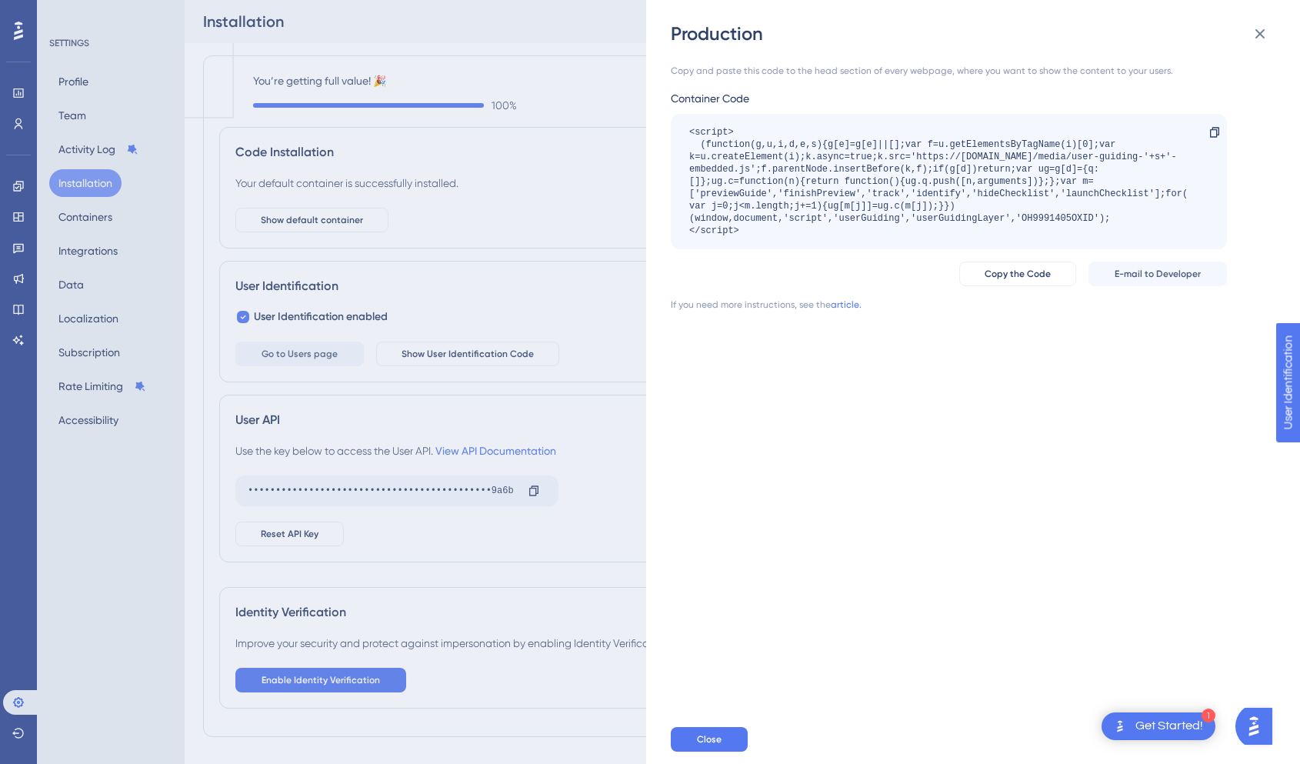
click at [486, 262] on div "Production Copy and paste this code to the head section of every webpage, where…" at bounding box center [650, 382] width 1300 height 764
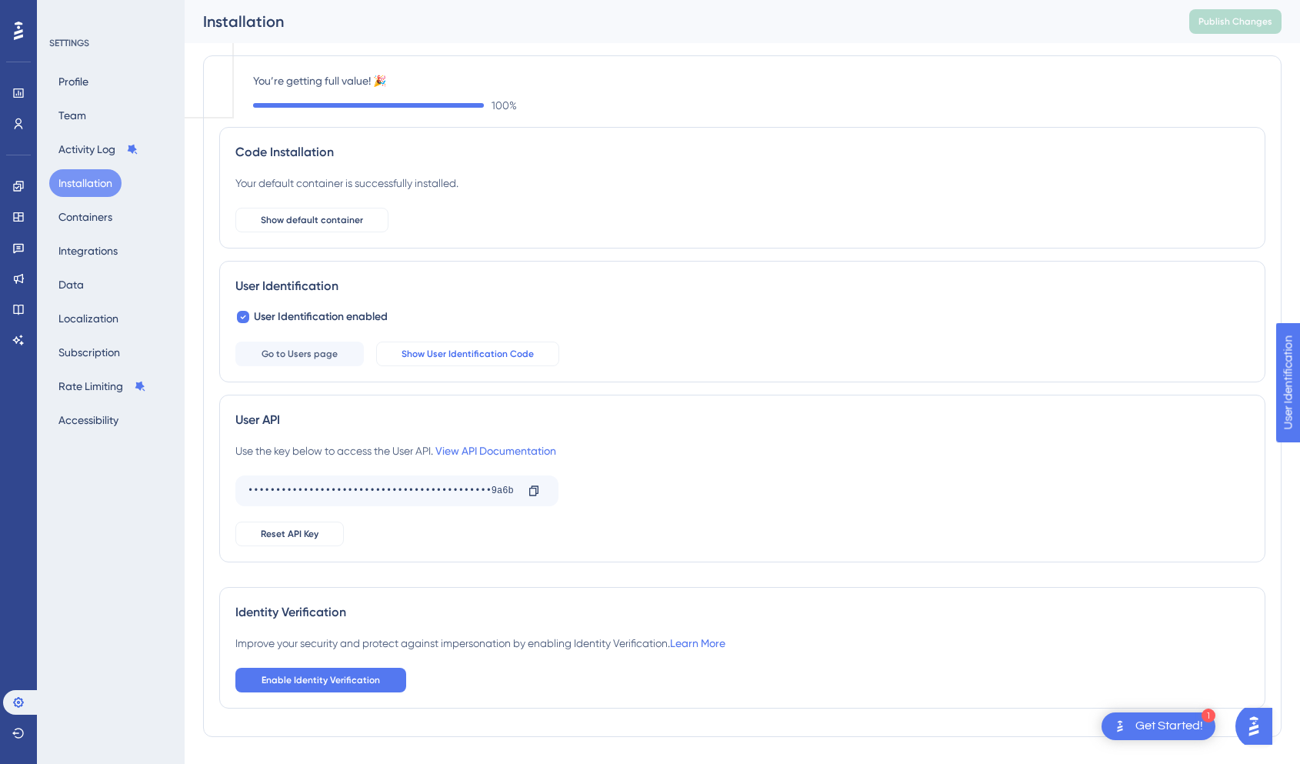
click at [465, 354] on span "Show User Identification Code" at bounding box center [468, 354] width 132 height 12
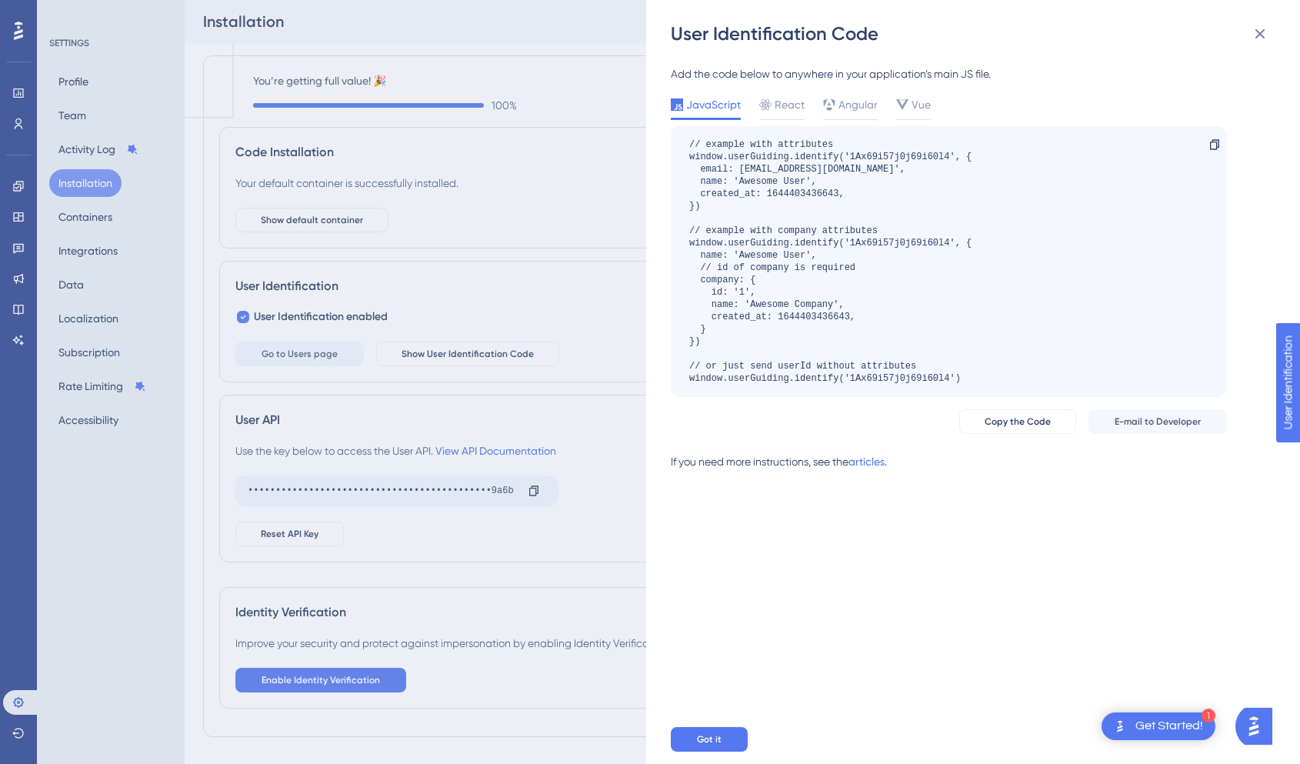
click at [816, 563] on div "Add the code below to anywhere in your application’s main JS file. JavaScript R…" at bounding box center [981, 380] width 620 height 668
click at [797, 110] on span "React" at bounding box center [790, 104] width 30 height 18
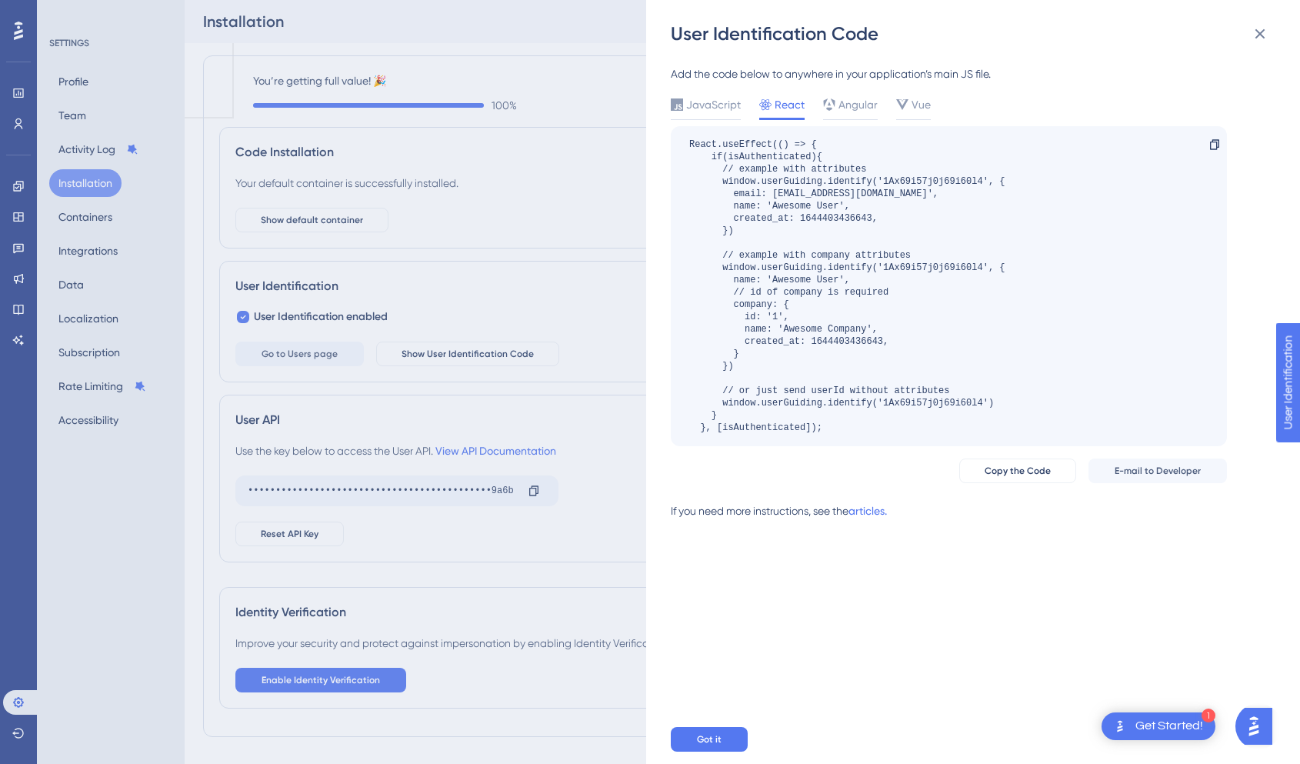
click at [534, 408] on div "User Identification Code Add the code below to anywhere in your application’s m…" at bounding box center [650, 382] width 1300 height 764
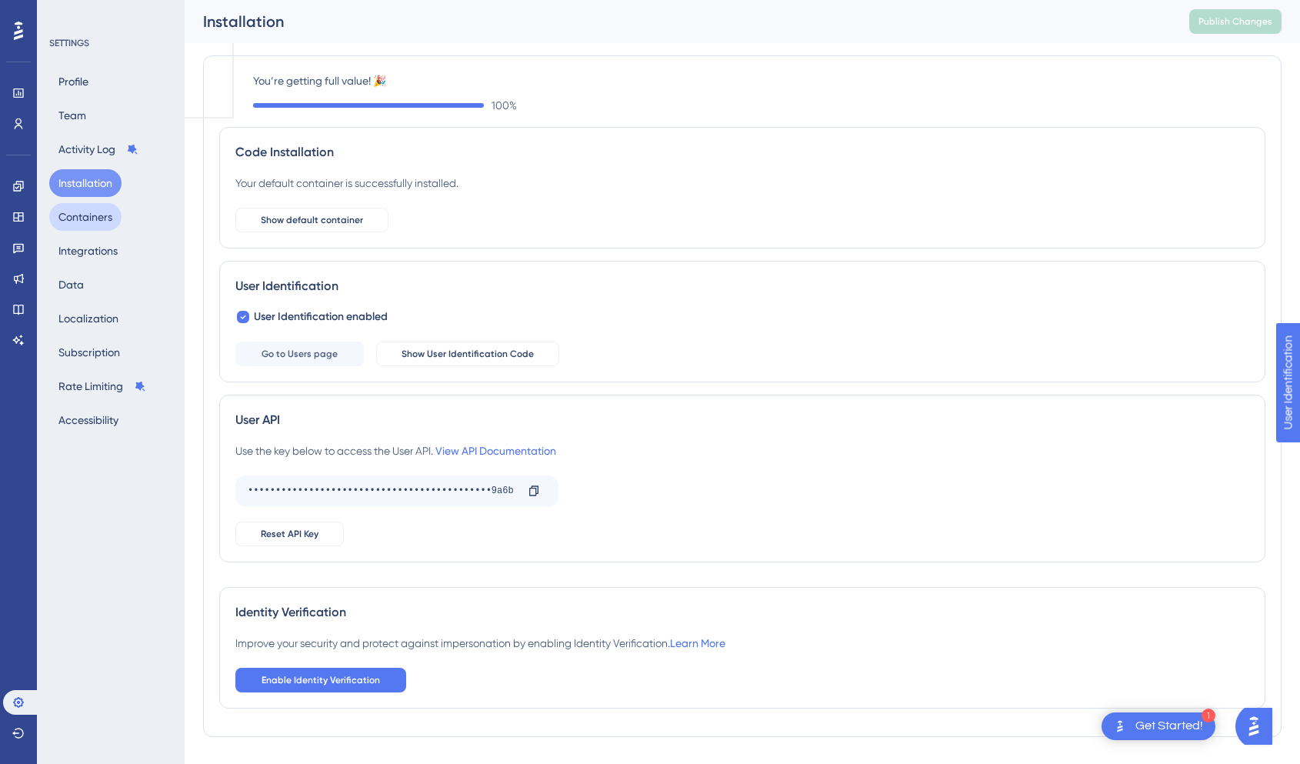
click at [78, 221] on button "Containers" at bounding box center [85, 217] width 72 height 28
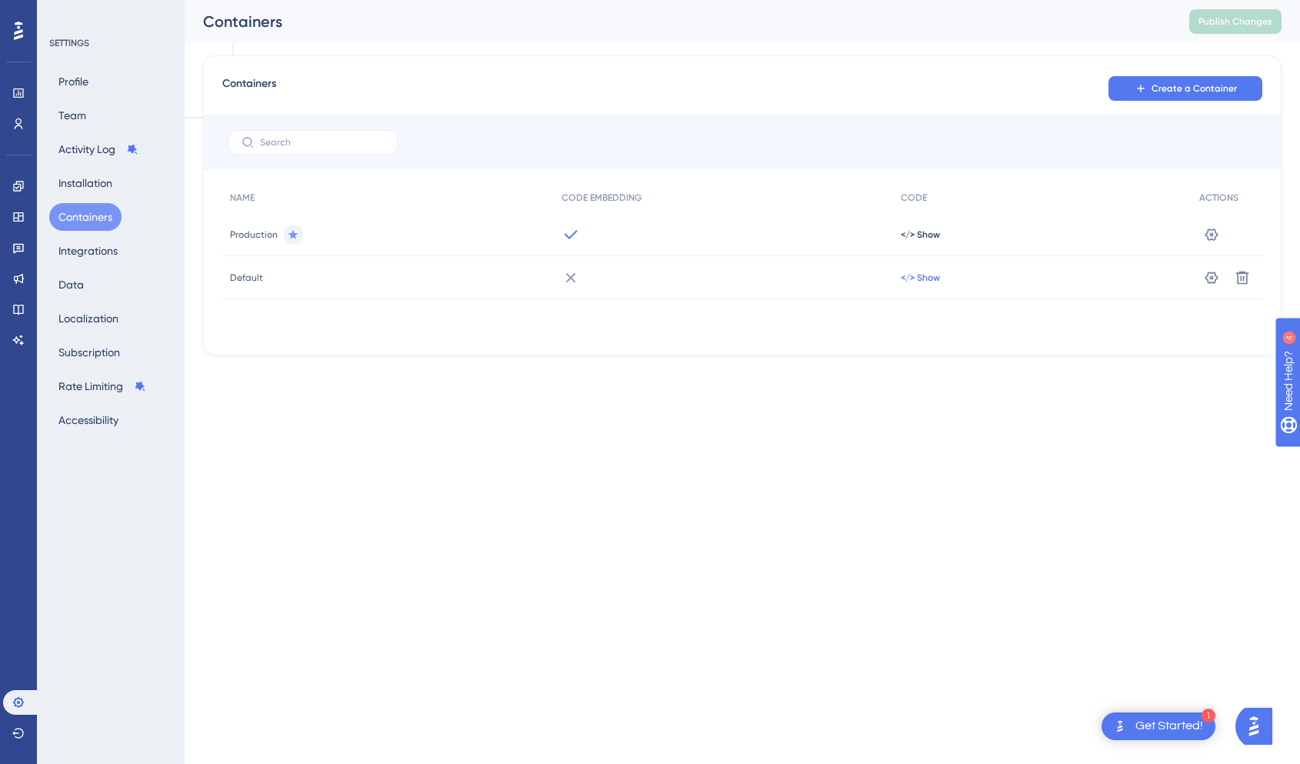
click at [929, 241] on span "</> Show" at bounding box center [920, 234] width 39 height 12
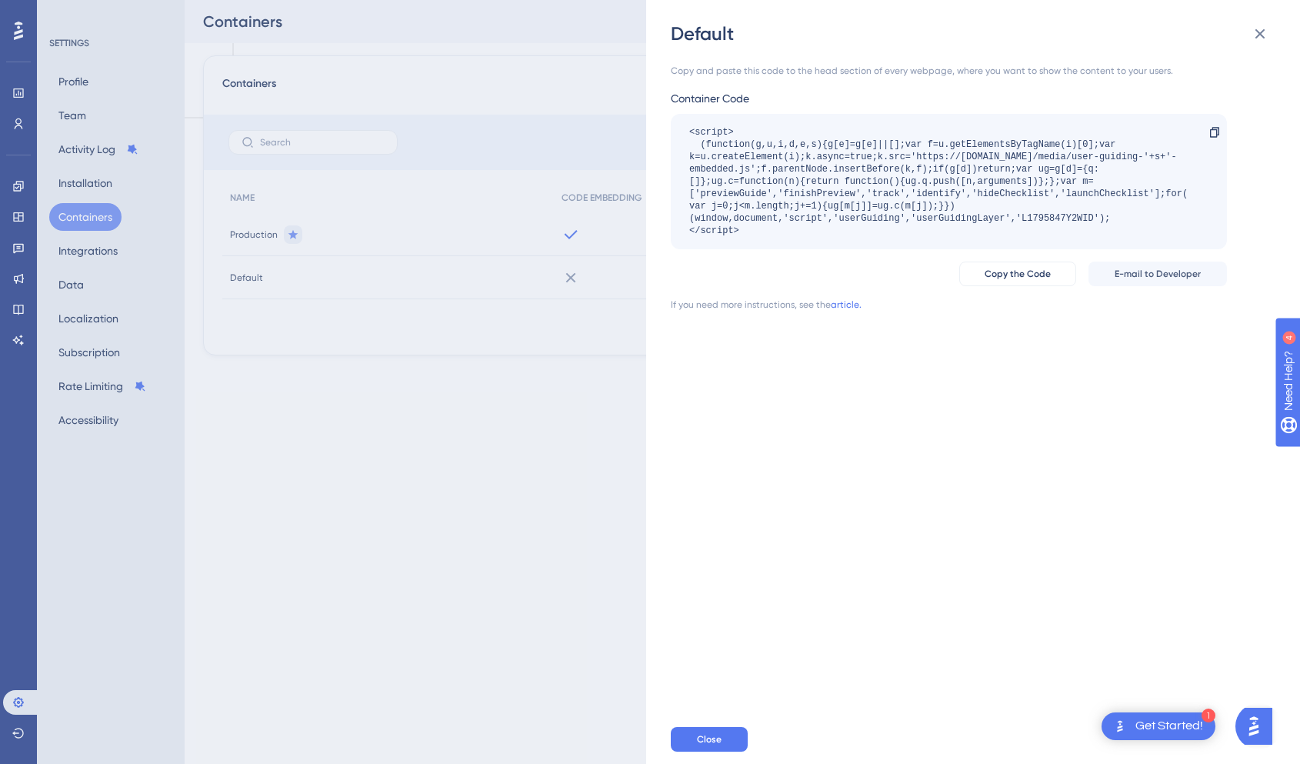
click at [608, 319] on div "Default Copy and paste this code to the head section of every webpage, where yo…" at bounding box center [650, 382] width 1300 height 764
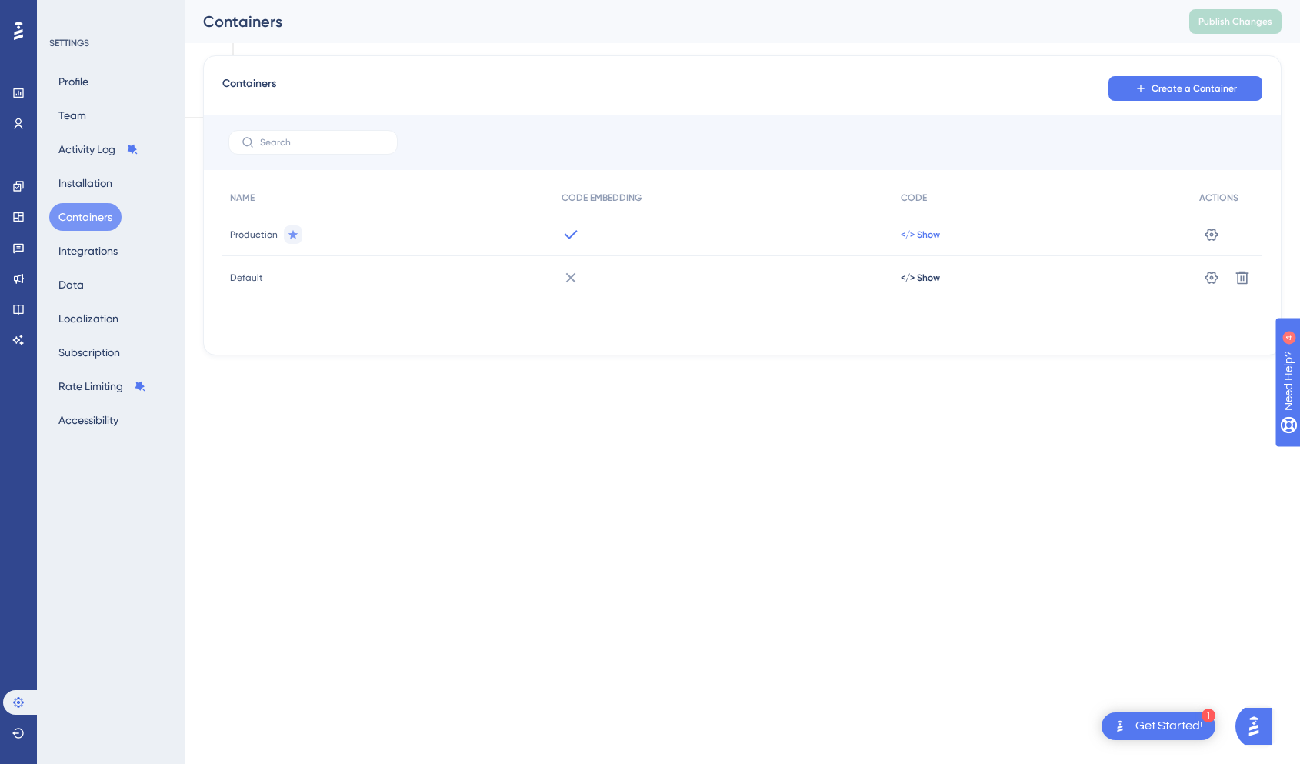
click at [908, 235] on span "</> Show" at bounding box center [920, 234] width 39 height 12
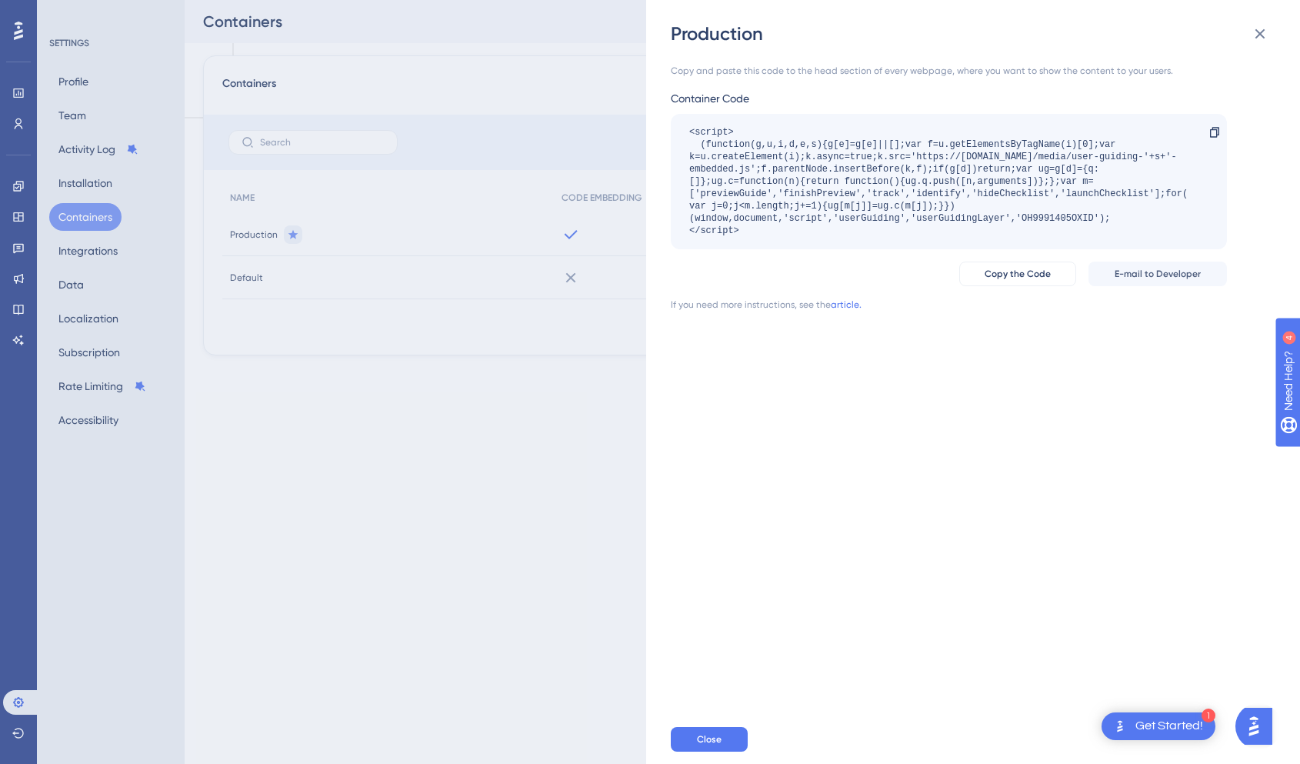
click at [594, 282] on div "Production Copy and paste this code to the head section of every webpage, where…" at bounding box center [650, 382] width 1300 height 764
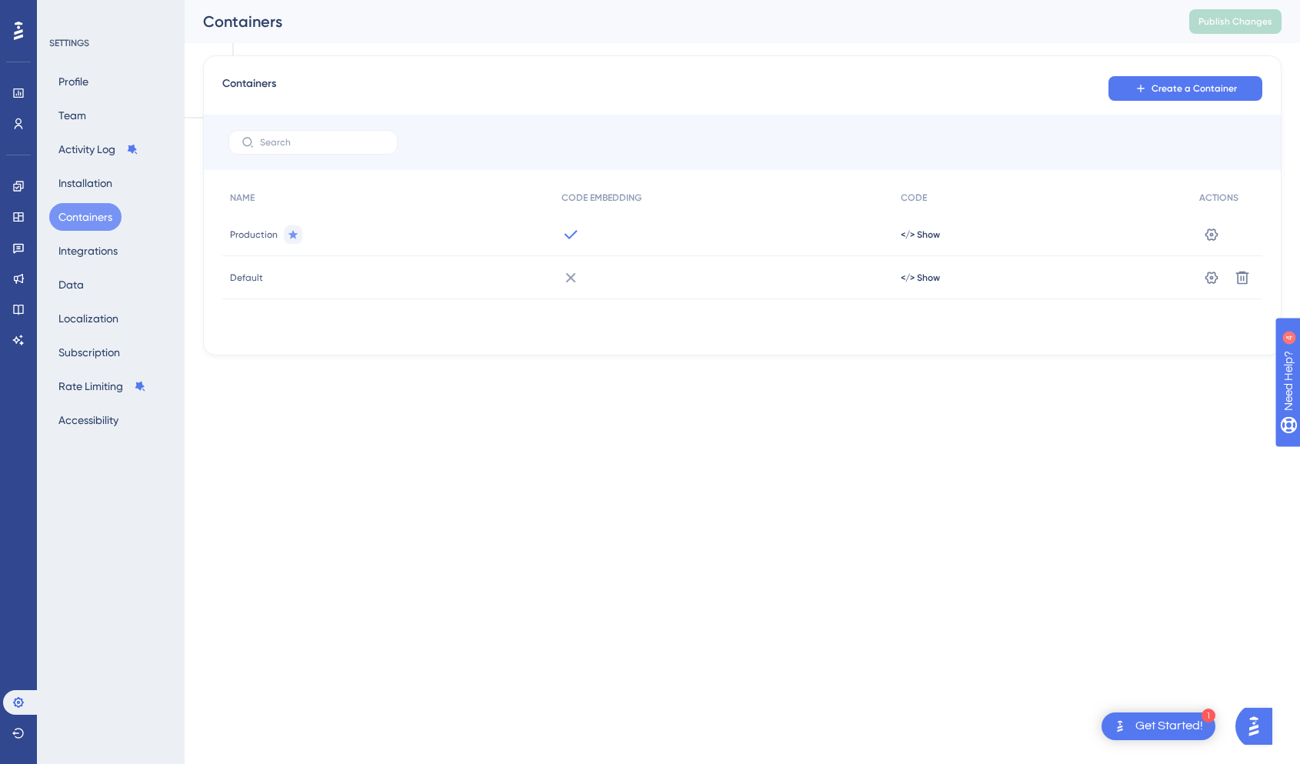
click at [522, 122] on html "1 Get Started! Performance Users Engagement Widgets Feedback Product Updates Kn…" at bounding box center [650, 61] width 1300 height 122
click at [83, 188] on button "Installation" at bounding box center [85, 183] width 72 height 28
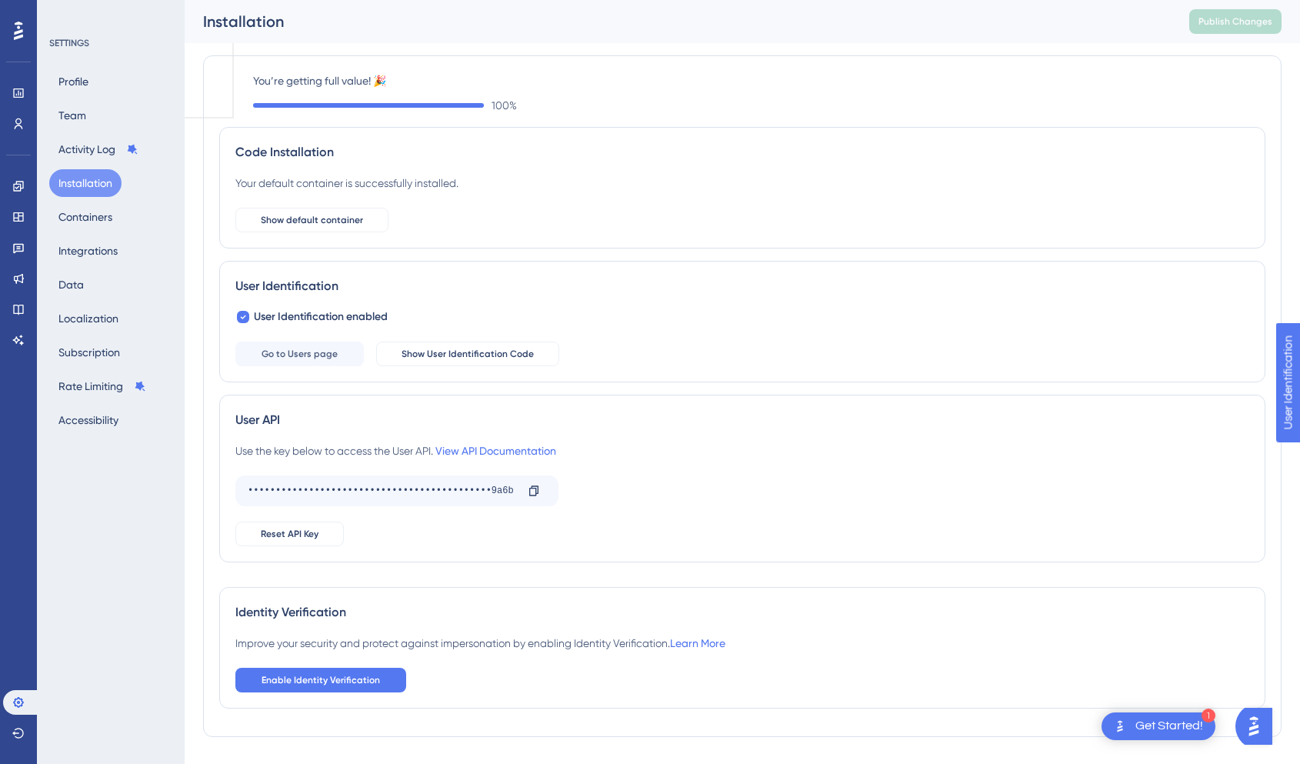
click at [1168, 727] on div "Get Started!" at bounding box center [1169, 726] width 68 height 17
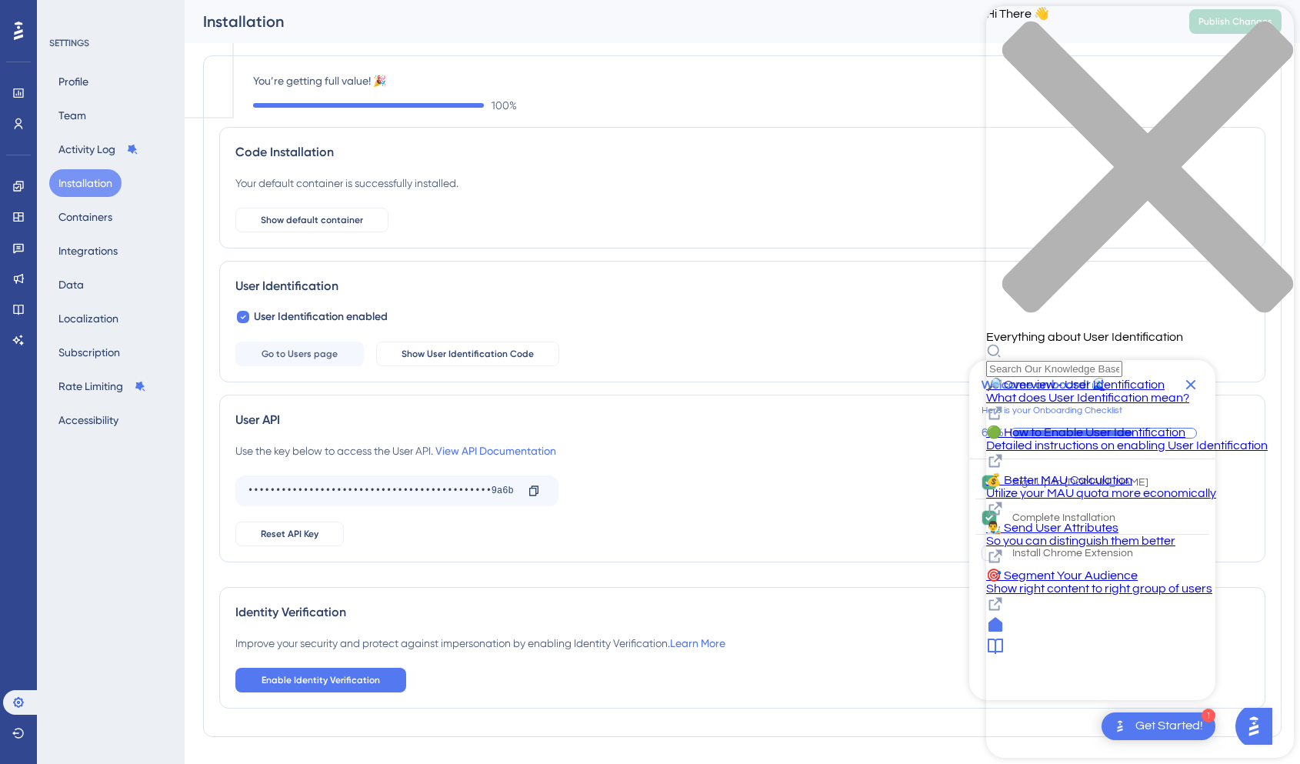
click at [1125, 425] on div "🟢 How to Enable User Identification Detailed instructions on enabling User Iden…" at bounding box center [1140, 438] width 308 height 27
click at [87, 74] on button "Profile" at bounding box center [73, 82] width 48 height 28
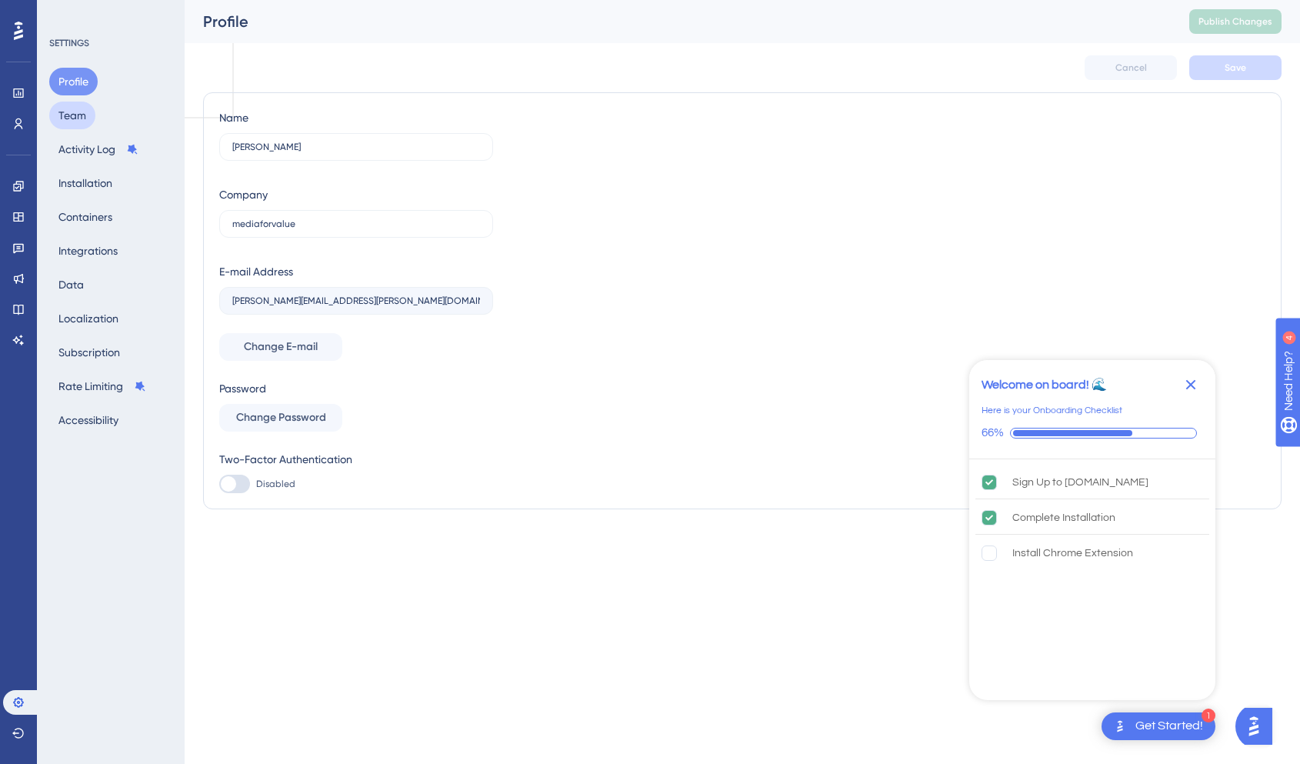
click at [75, 110] on button "Team" at bounding box center [72, 116] width 46 height 28
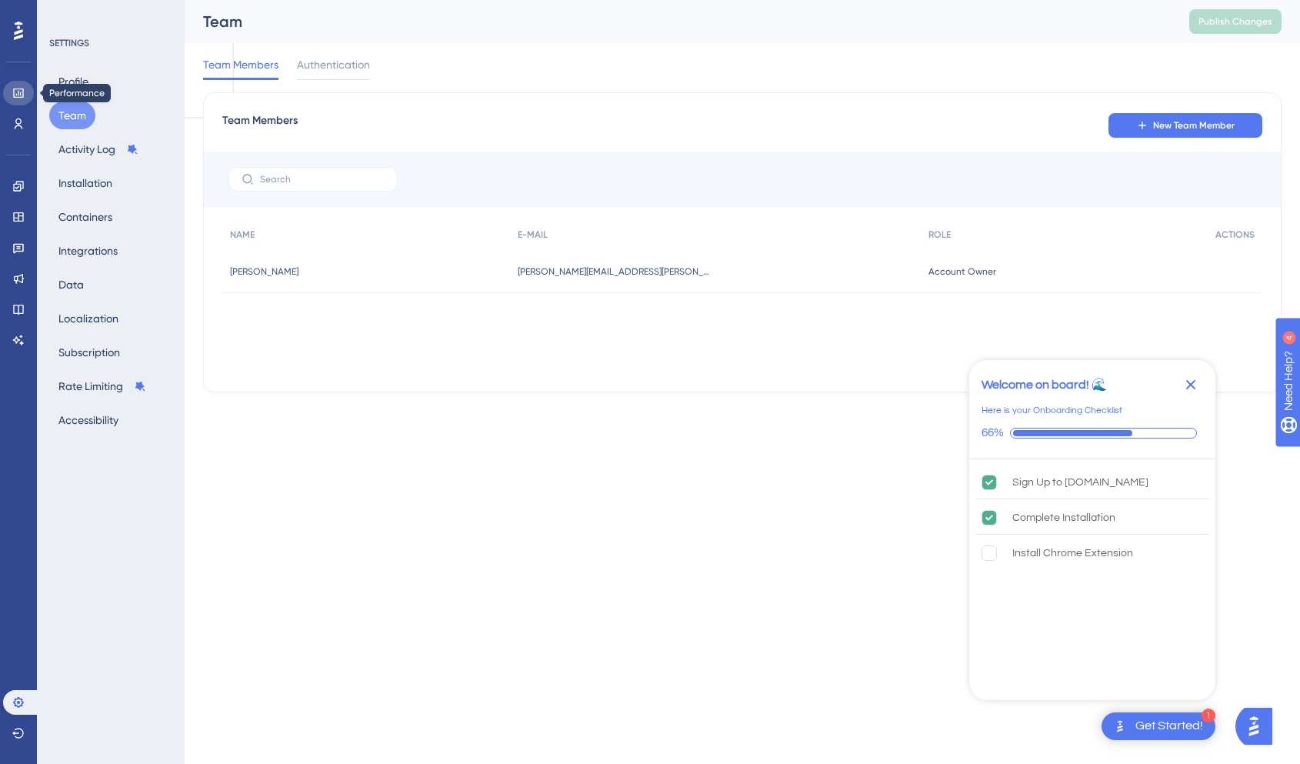
click at [21, 92] on icon at bounding box center [18, 92] width 10 height 9
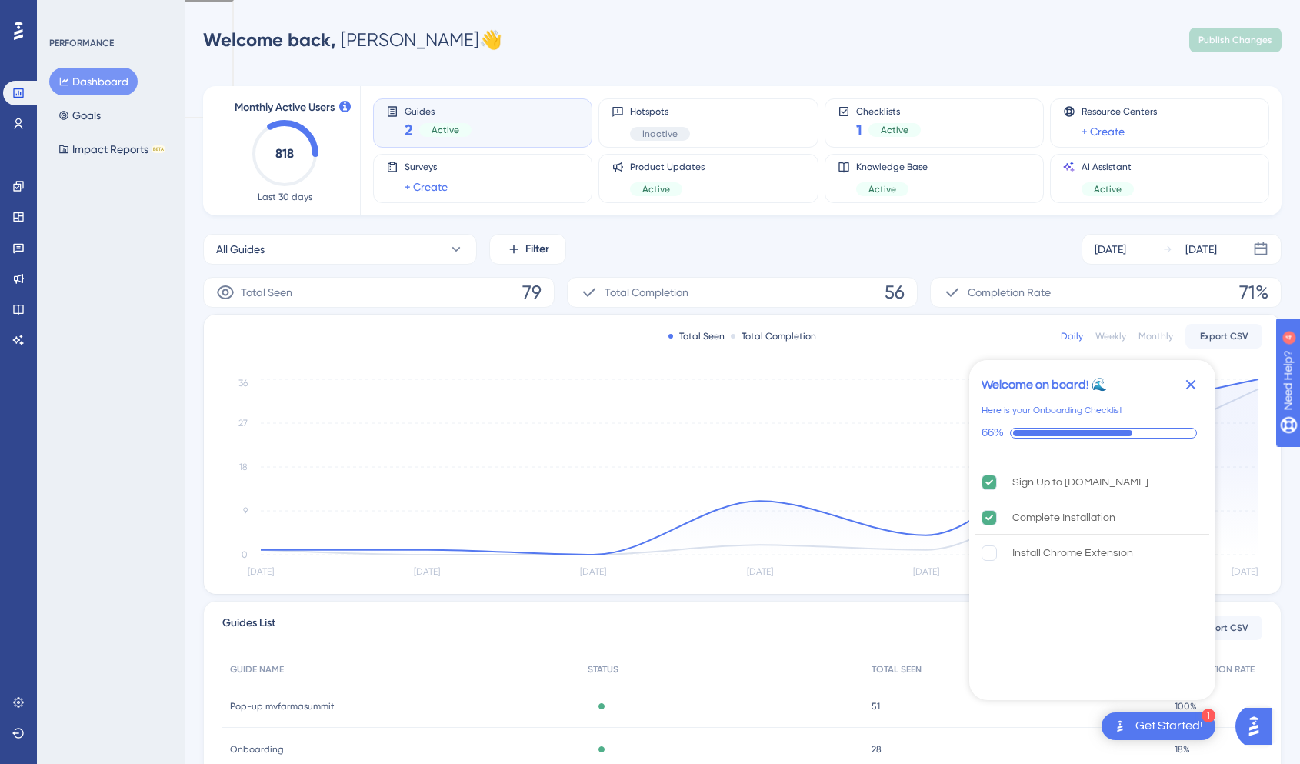
click at [1191, 388] on icon "Close Checklist" at bounding box center [1190, 384] width 18 height 18
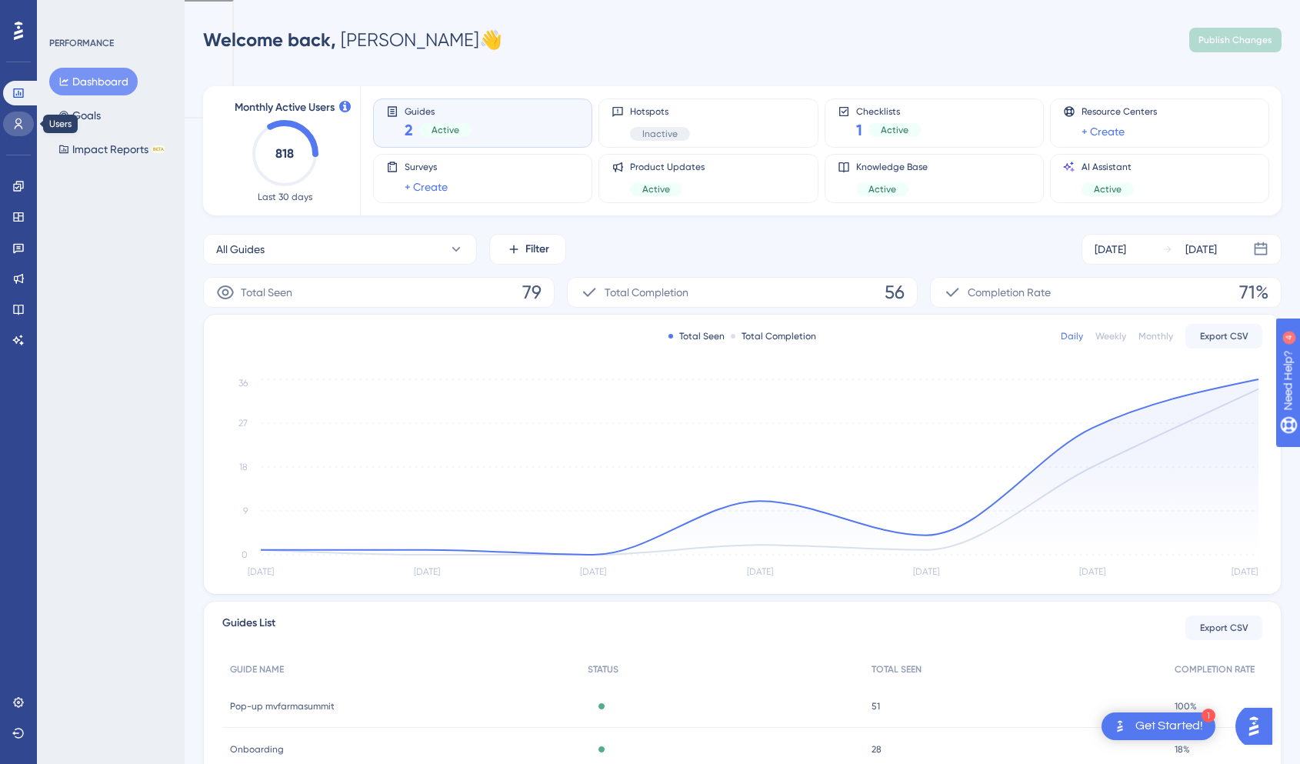
click at [13, 125] on icon at bounding box center [18, 124] width 12 height 12
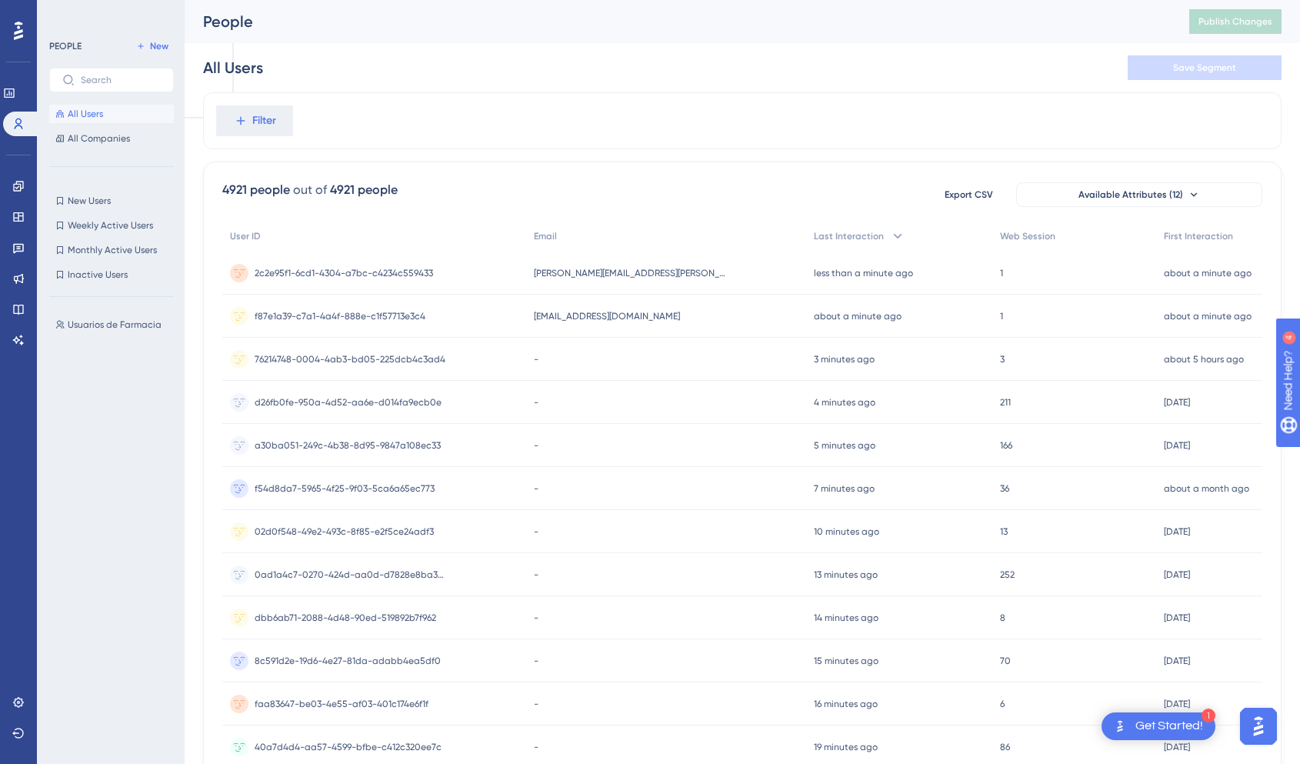
click at [546, 190] on div "4921 people out of 4921 people Export CSV Available Attributes (12)" at bounding box center [742, 195] width 1040 height 28
click at [378, 279] on div "2c2e95f1-6cd1-4304-a7bc-c4234c559433 2c2e95f1-6cd1-4304-a7bc-c4234c559433" at bounding box center [344, 273] width 178 height 43
click at [412, 272] on div at bounding box center [727, 431] width 1146 height 653
click at [405, 270] on span "2c2e95f1-6cd1-4304-a7bc-c4234c559433" at bounding box center [344, 273] width 178 height 12
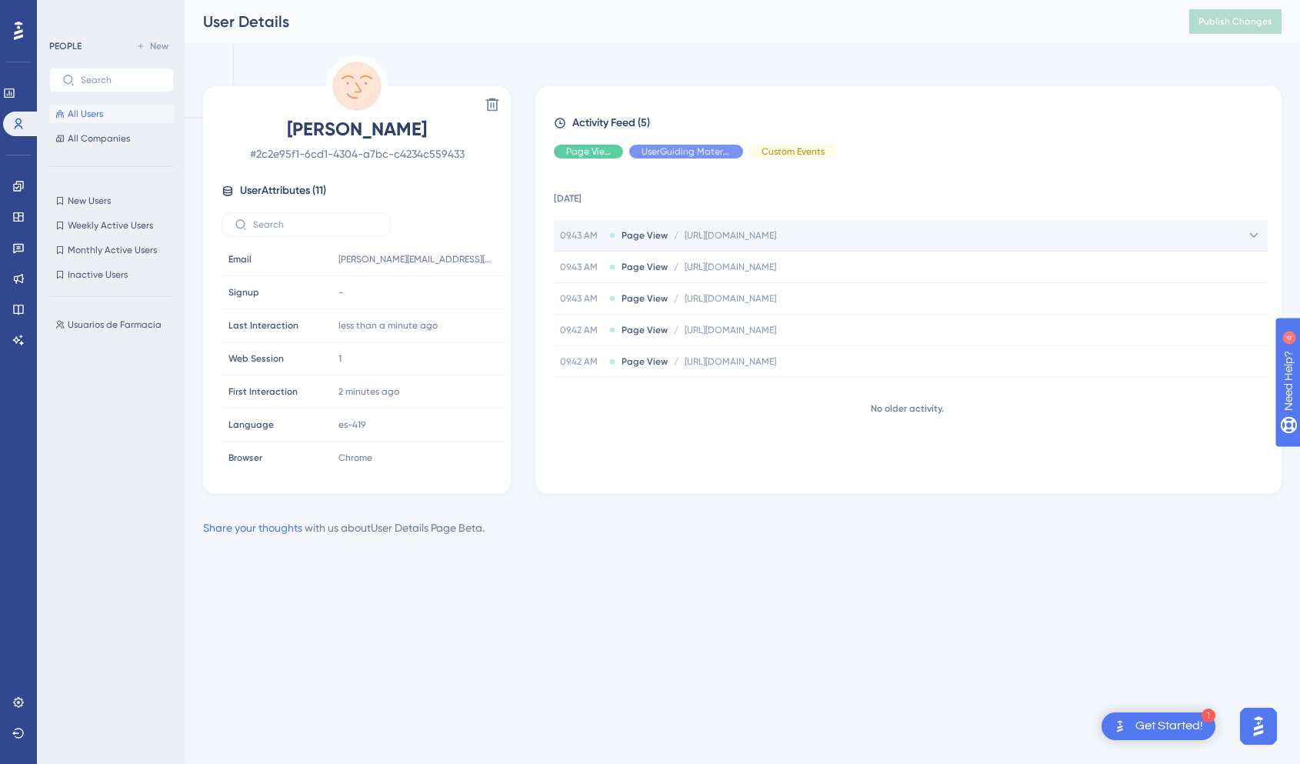
click at [876, 238] on div "09.43 AM Page View / [URL][DOMAIN_NAME] [URL][DOMAIN_NAME]" at bounding box center [911, 235] width 714 height 31
click at [913, 235] on div "09.43 AM Page View / [URL][DOMAIN_NAME] [URL][DOMAIN_NAME]" at bounding box center [911, 235] width 714 height 31
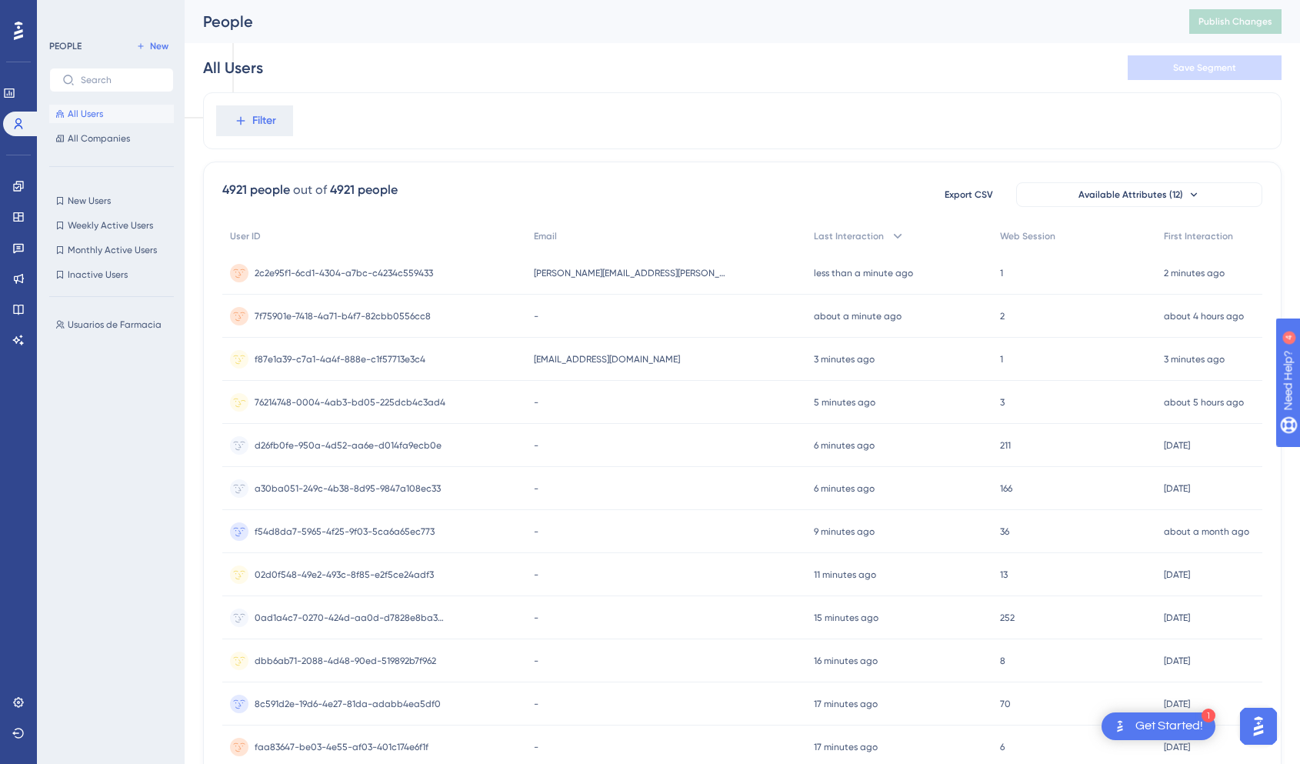
click at [699, 392] on div "-" at bounding box center [665, 402] width 279 height 43
click at [682, 321] on div "-" at bounding box center [665, 316] width 279 height 43
click at [695, 270] on span "[PERSON_NAME][EMAIL_ADDRESS][PERSON_NAME][DOMAIN_NAME]" at bounding box center [630, 273] width 192 height 12
click at [687, 349] on div "[EMAIL_ADDRESS][DOMAIN_NAME] [EMAIL_ADDRESS][DOMAIN_NAME]" at bounding box center [665, 359] width 279 height 43
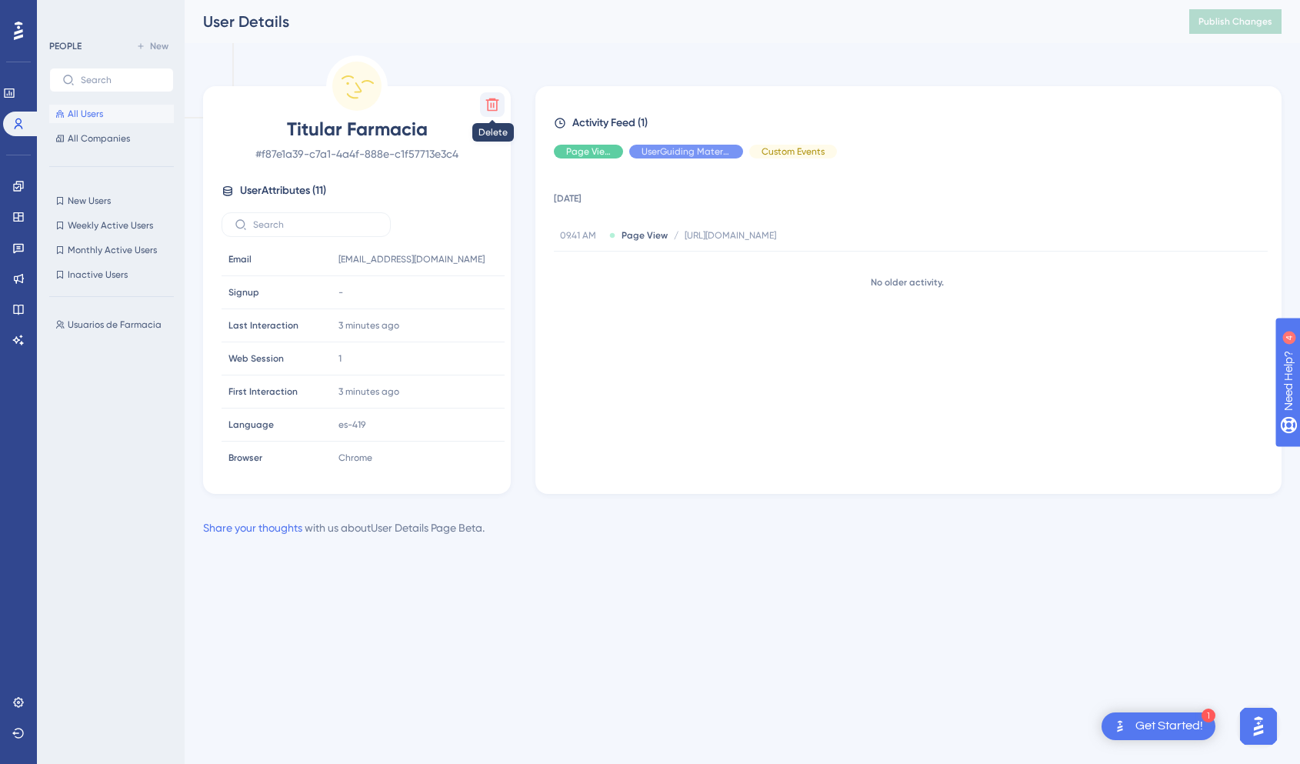
click at [490, 105] on icon at bounding box center [492, 104] width 13 height 13
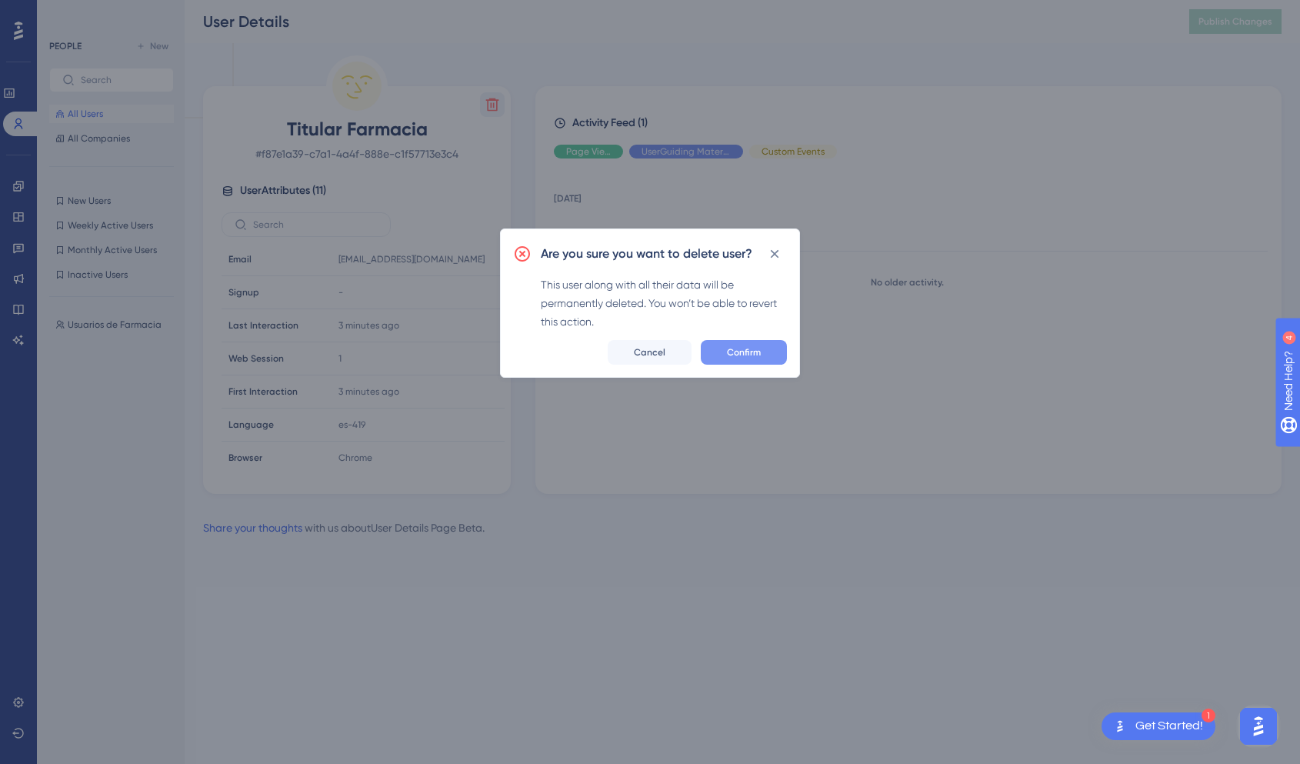
click at [756, 350] on span "Confirm" at bounding box center [744, 352] width 34 height 12
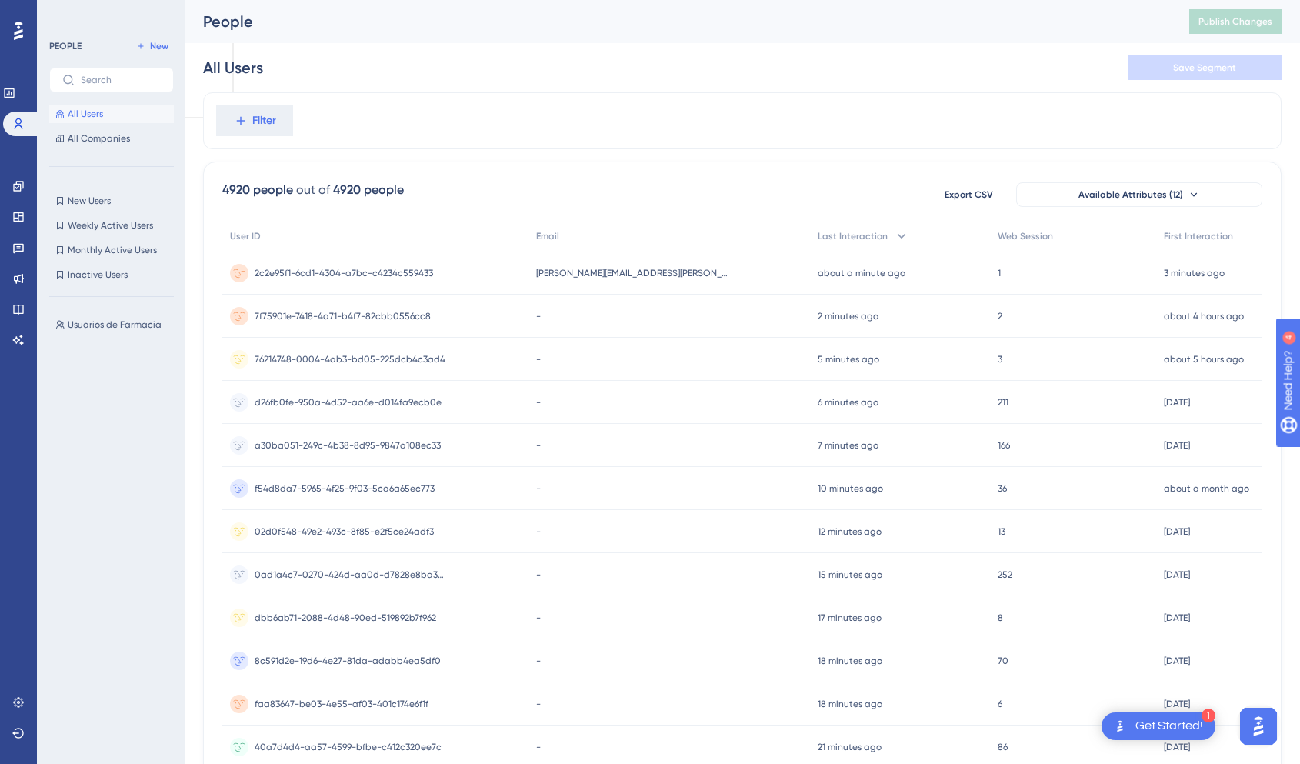
click at [578, 278] on span "[PERSON_NAME][EMAIL_ADDRESS][PERSON_NAME][DOMAIN_NAME]" at bounding box center [632, 273] width 192 height 12
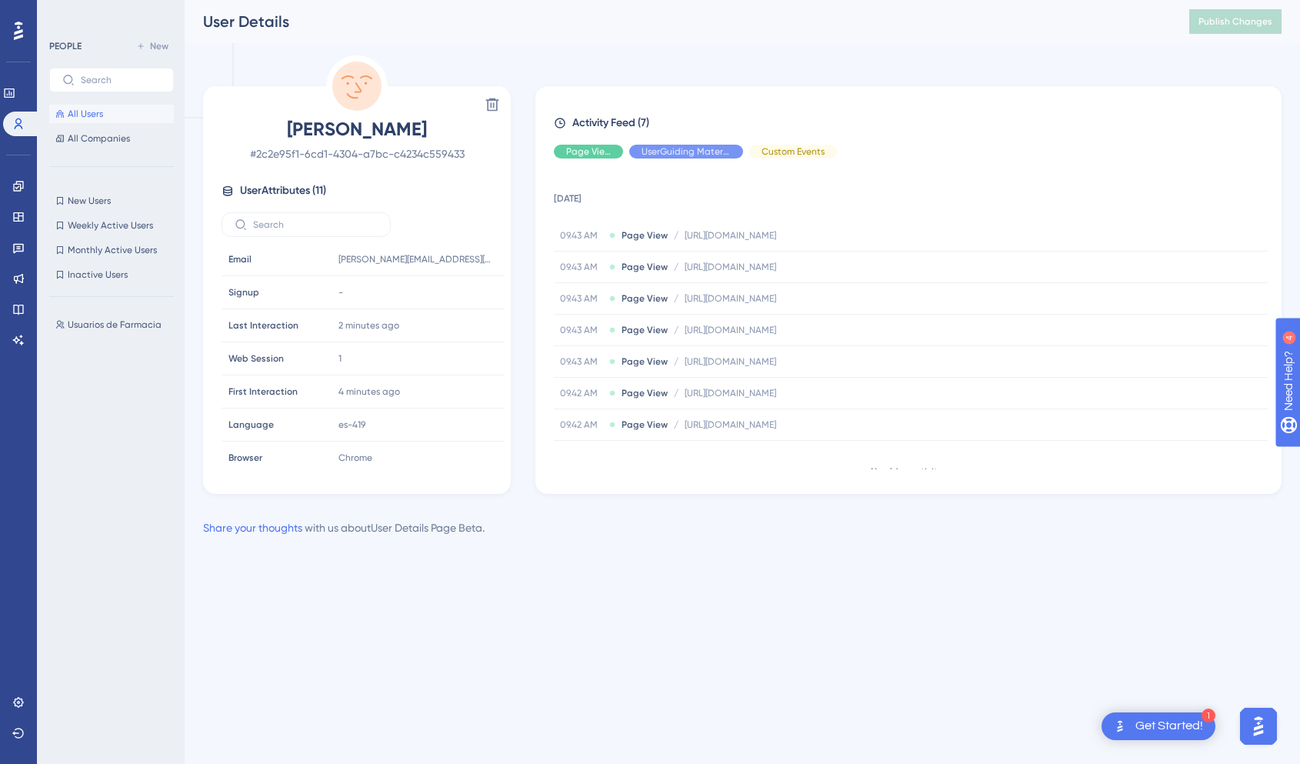
click at [60, 112] on icon at bounding box center [60, 114] width 8 height 8
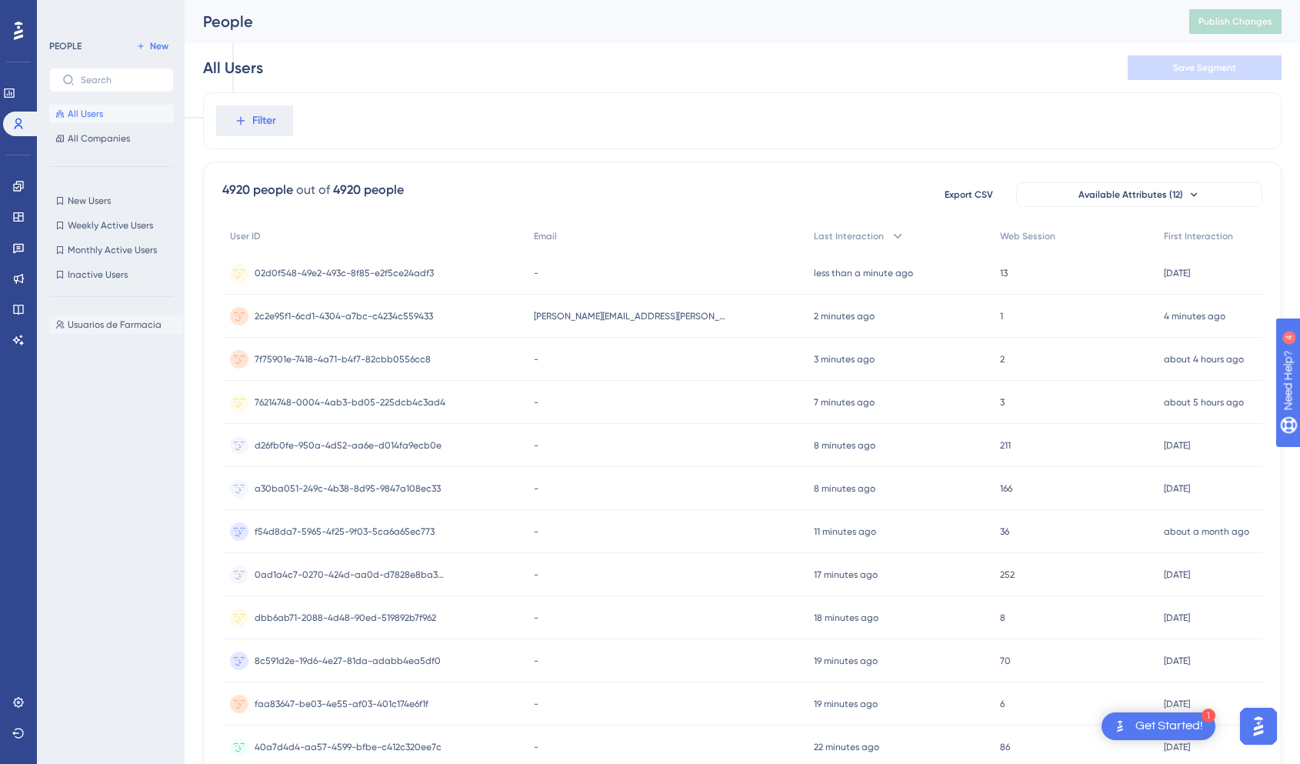
click at [83, 320] on span "Usuarios de Farmacia" at bounding box center [115, 324] width 94 height 12
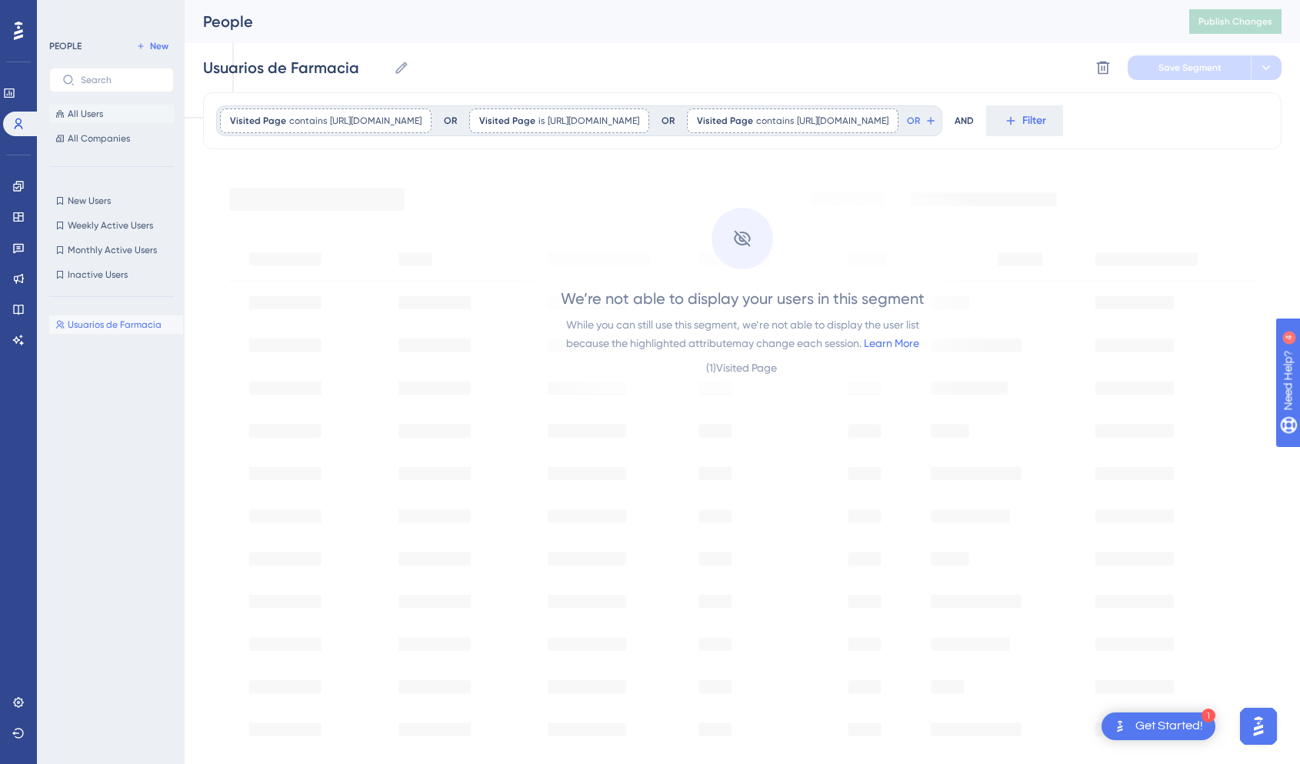
click at [98, 112] on span "All Users" at bounding box center [85, 114] width 35 height 12
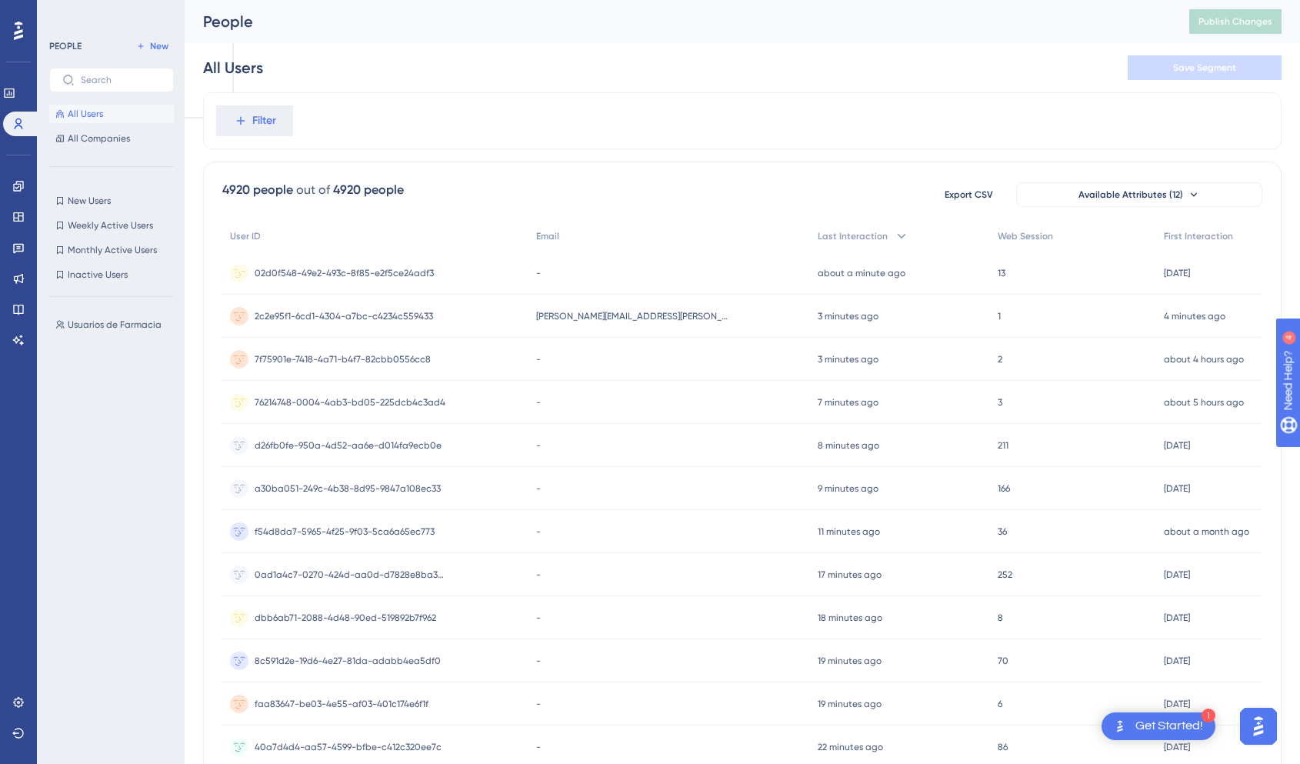
click at [946, 276] on div "about a minute ago [DATE] 09:45" at bounding box center [900, 273] width 181 height 43
